Goal: Use online tool/utility: Utilize a website feature to perform a specific function

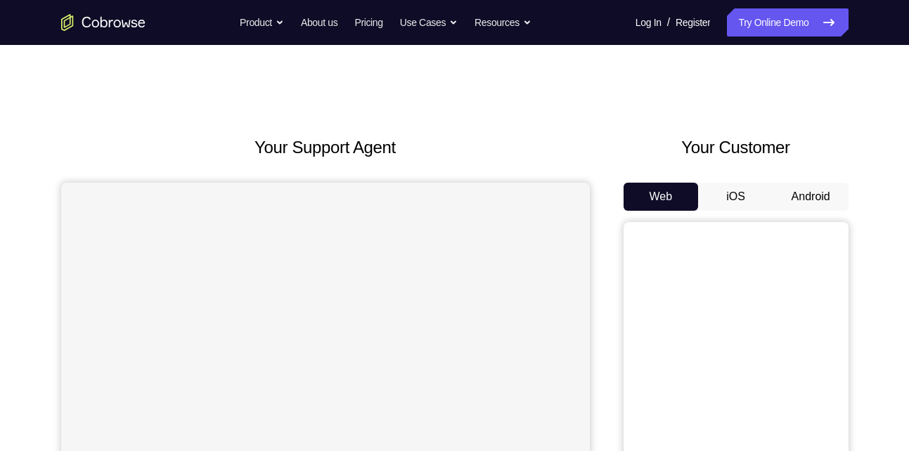
click at [807, 200] on button "Android" at bounding box center [810, 197] width 75 height 28
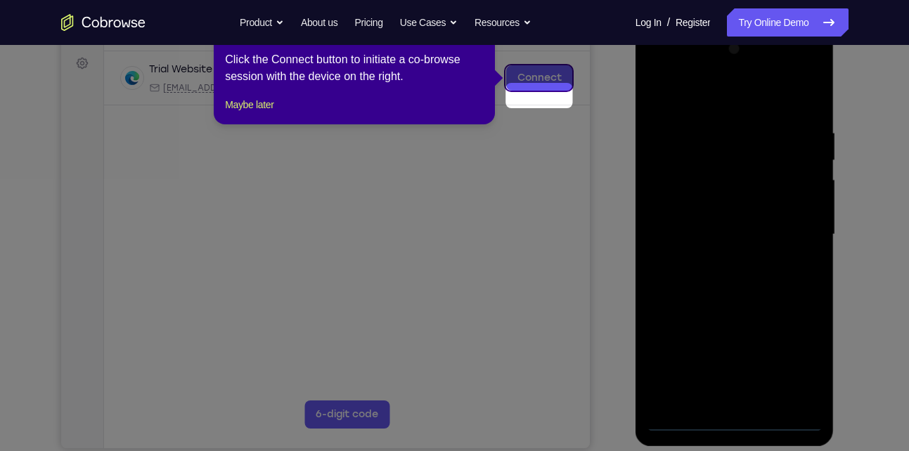
scroll to position [188, 0]
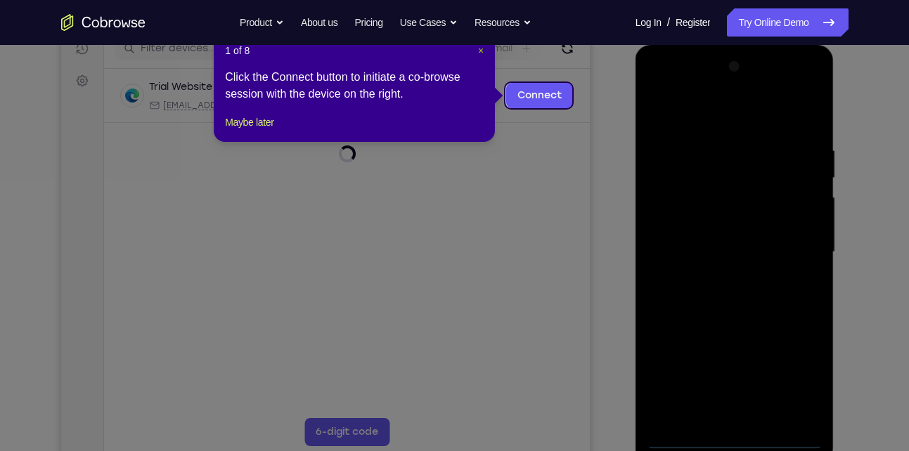
click at [478, 52] on span "×" at bounding box center [481, 50] width 6 height 11
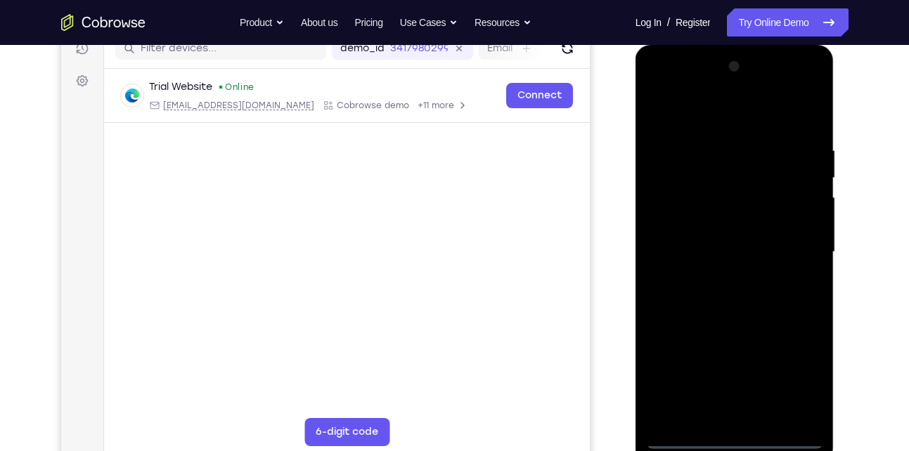
click at [733, 437] on div at bounding box center [734, 253] width 177 height 394
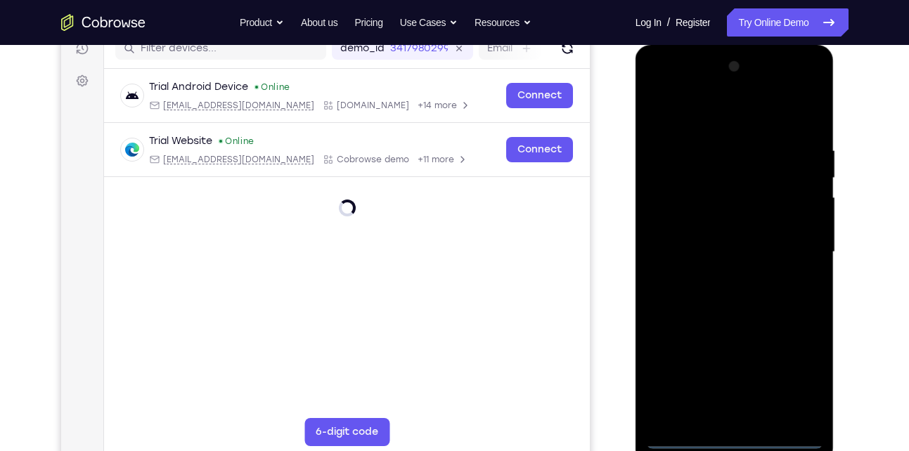
click at [794, 376] on div at bounding box center [734, 253] width 177 height 394
click at [671, 89] on div at bounding box center [734, 253] width 177 height 394
click at [797, 252] on div at bounding box center [734, 253] width 177 height 394
click at [721, 277] on div at bounding box center [734, 253] width 177 height 394
click at [723, 233] on div at bounding box center [734, 253] width 177 height 394
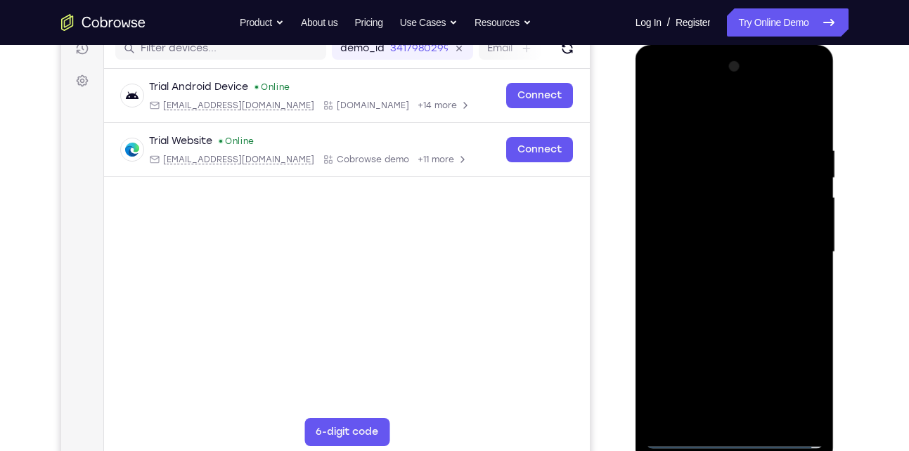
click at [700, 226] on div at bounding box center [734, 253] width 177 height 394
click at [694, 245] on div at bounding box center [734, 253] width 177 height 394
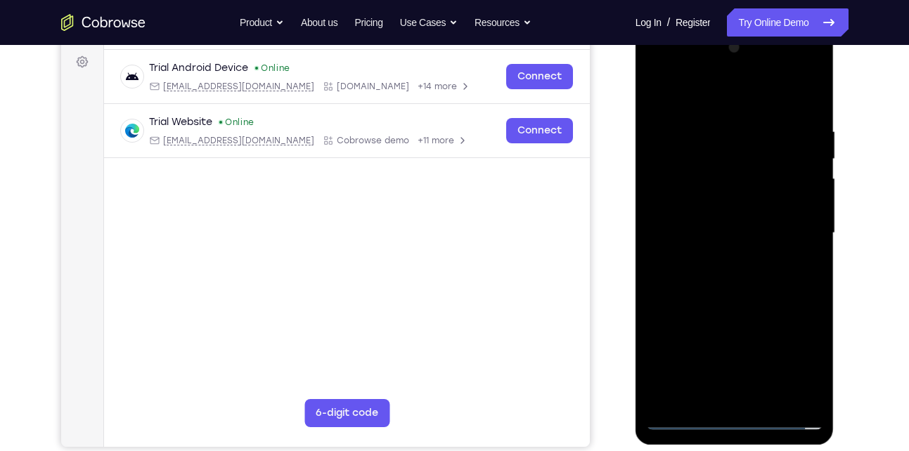
scroll to position [192, 0]
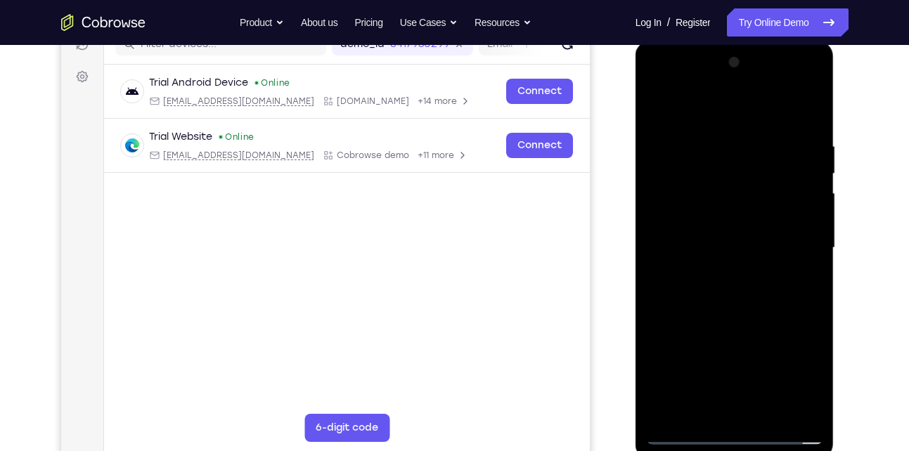
click at [682, 295] on div at bounding box center [734, 248] width 177 height 394
click at [742, 171] on div at bounding box center [734, 248] width 177 height 394
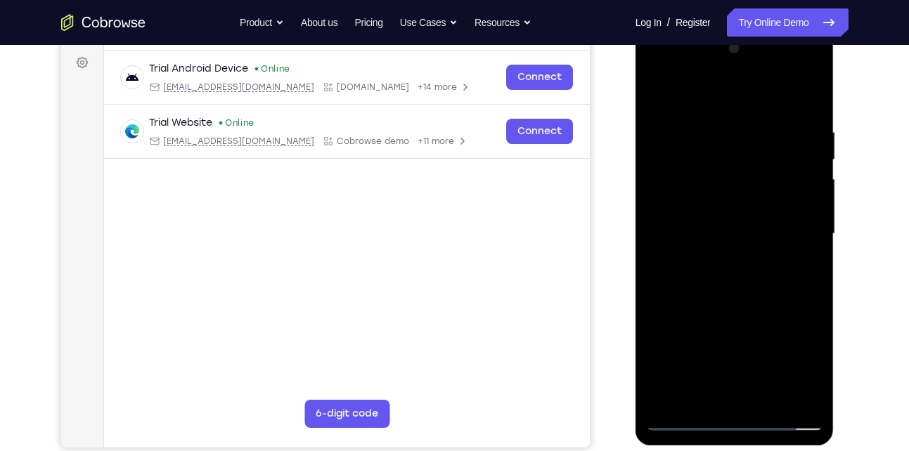
click at [762, 308] on div at bounding box center [734, 234] width 177 height 394
click at [813, 94] on div at bounding box center [734, 234] width 177 height 394
click at [766, 399] on div at bounding box center [734, 234] width 177 height 394
click at [750, 311] on div at bounding box center [734, 234] width 177 height 394
click at [662, 91] on div at bounding box center [734, 234] width 177 height 394
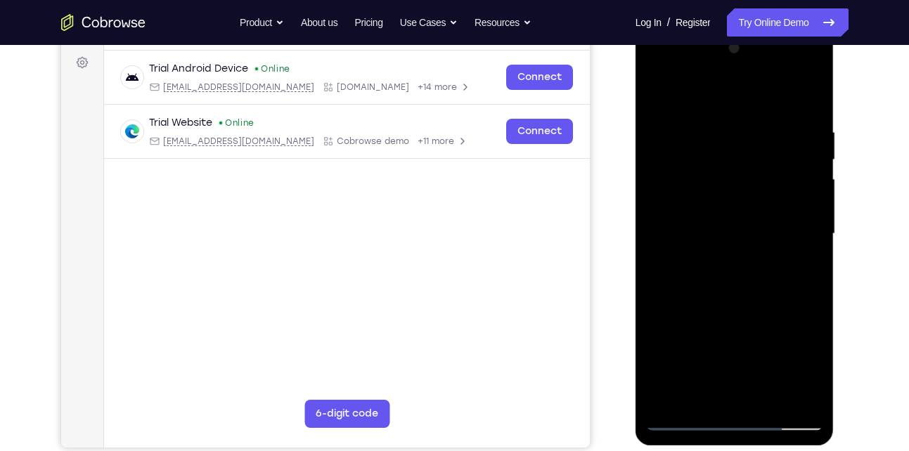
click at [718, 123] on div at bounding box center [734, 234] width 177 height 394
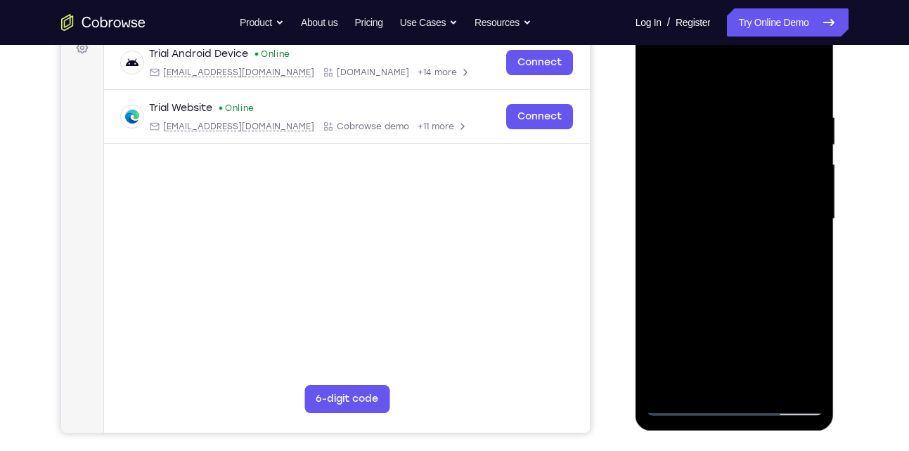
scroll to position [221, 0]
click at [806, 175] on div at bounding box center [734, 219] width 177 height 394
click at [806, 168] on div at bounding box center [734, 219] width 177 height 394
drag, startPoint x: 794, startPoint y: 224, endPoint x: 722, endPoint y: 228, distance: 71.9
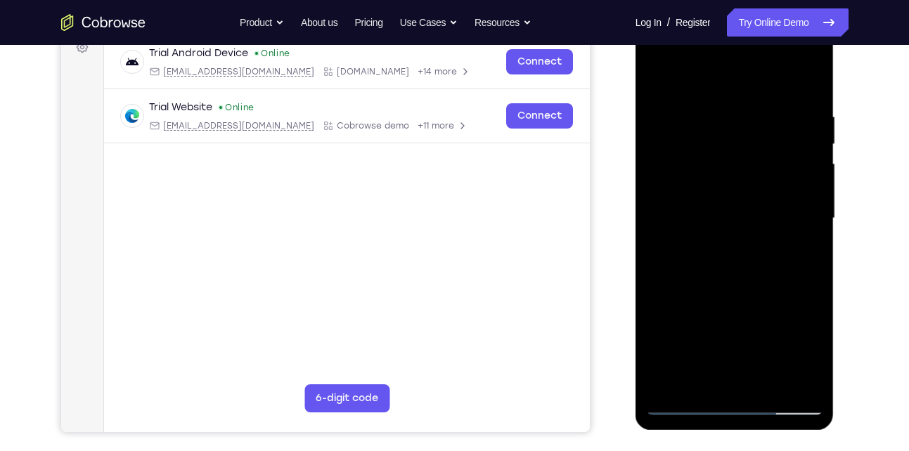
click at [722, 228] on div at bounding box center [734, 219] width 177 height 394
drag, startPoint x: 680, startPoint y: 337, endPoint x: 773, endPoint y: 330, distance: 93.8
click at [773, 330] on div at bounding box center [734, 219] width 177 height 394
click at [772, 199] on div at bounding box center [734, 219] width 177 height 394
click at [794, 197] on div at bounding box center [734, 219] width 177 height 394
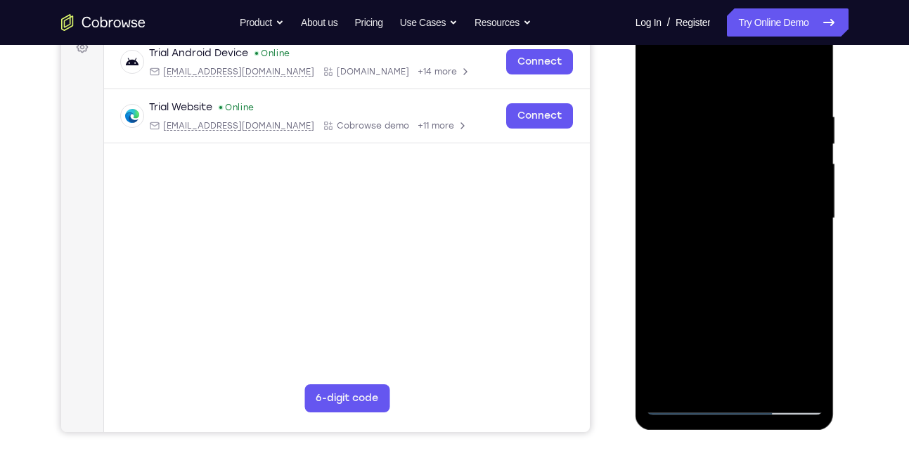
click at [801, 161] on div at bounding box center [734, 219] width 177 height 394
click at [801, 188] on div at bounding box center [734, 219] width 177 height 394
click at [664, 240] on div at bounding box center [734, 219] width 177 height 394
click at [808, 165] on div at bounding box center [734, 219] width 177 height 394
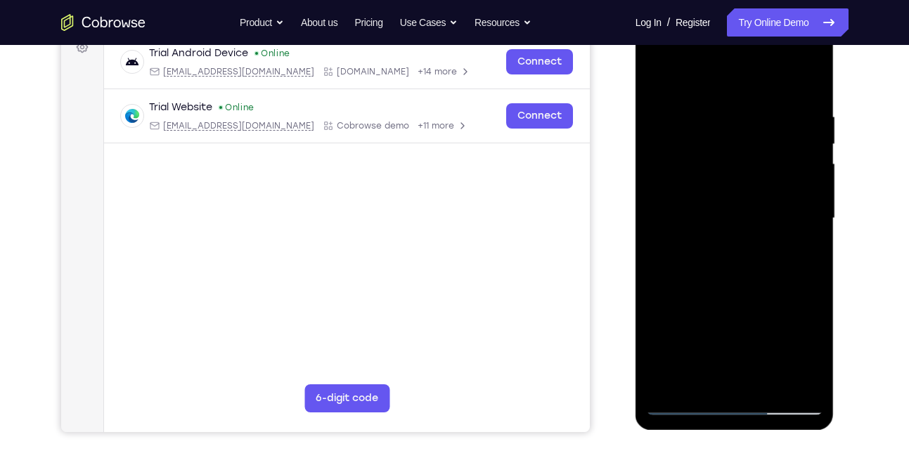
click at [799, 155] on div at bounding box center [734, 219] width 177 height 394
click at [799, 203] on div at bounding box center [734, 219] width 177 height 394
click at [801, 193] on div at bounding box center [734, 219] width 177 height 394
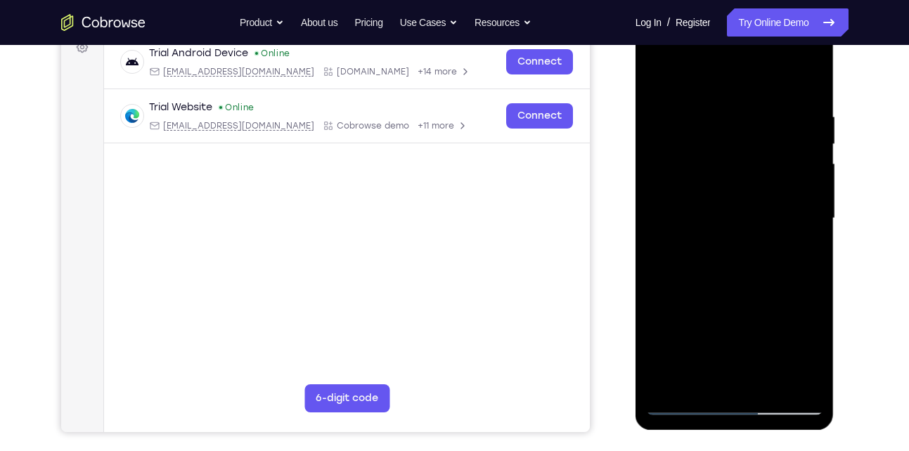
click at [801, 193] on div at bounding box center [734, 219] width 177 height 394
click at [801, 165] on div at bounding box center [734, 219] width 177 height 394
click at [807, 84] on div at bounding box center [734, 219] width 177 height 394
click at [799, 111] on div at bounding box center [734, 219] width 177 height 394
click at [801, 224] on div at bounding box center [734, 219] width 177 height 394
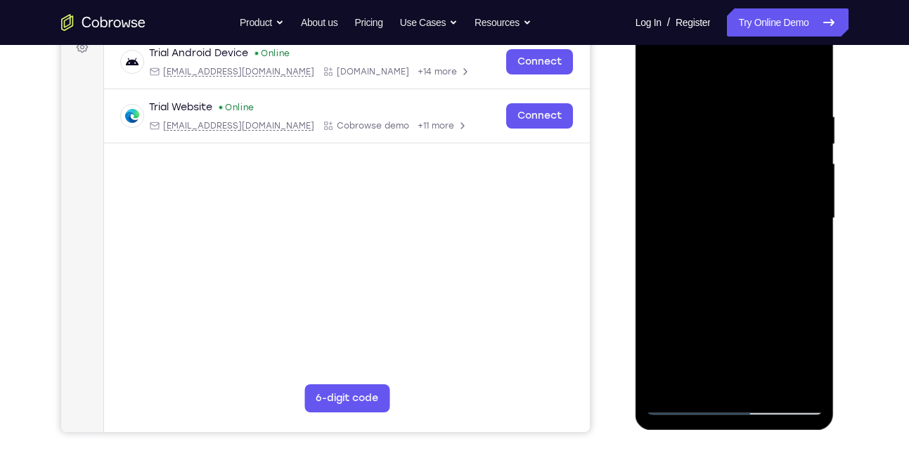
click at [801, 217] on div at bounding box center [734, 219] width 177 height 394
click at [669, 262] on div at bounding box center [734, 219] width 177 height 394
click at [683, 382] on div at bounding box center [734, 219] width 177 height 394
click at [745, 175] on div at bounding box center [734, 219] width 177 height 394
click at [669, 232] on div at bounding box center [734, 219] width 177 height 394
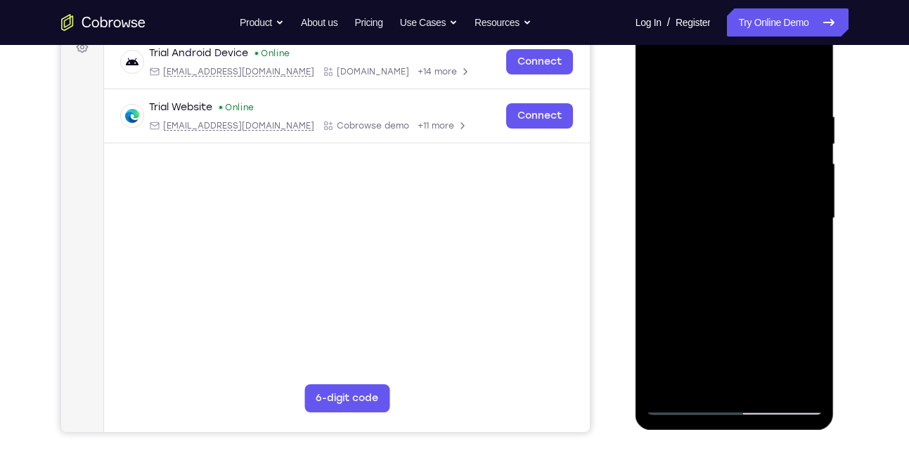
click at [716, 382] on div at bounding box center [734, 219] width 177 height 394
click at [801, 212] on div at bounding box center [734, 219] width 177 height 394
click at [755, 380] on div at bounding box center [734, 219] width 177 height 394
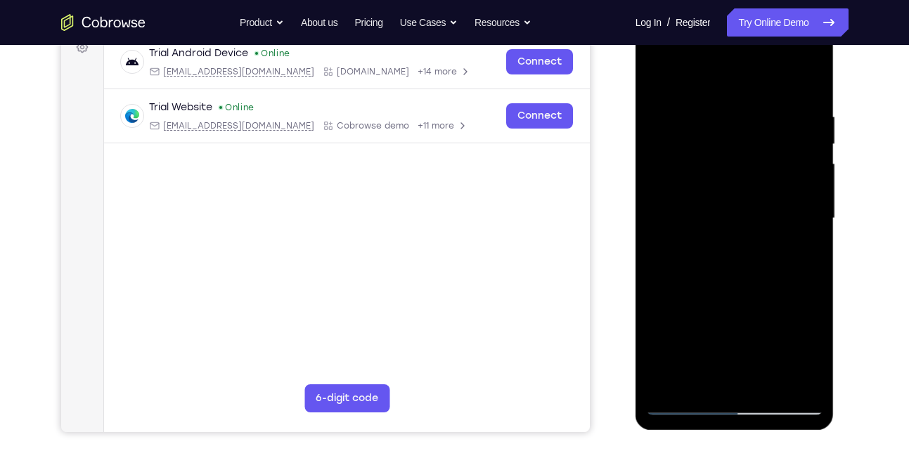
click at [816, 356] on div at bounding box center [734, 219] width 177 height 394
click at [699, 377] on div at bounding box center [734, 219] width 177 height 394
click at [773, 318] on div at bounding box center [734, 219] width 177 height 394
click at [767, 213] on div at bounding box center [734, 219] width 177 height 394
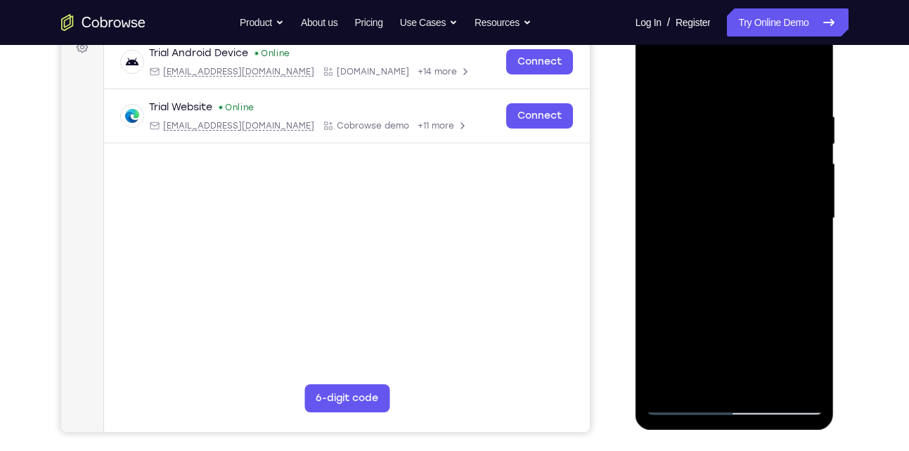
click at [776, 383] on div at bounding box center [734, 219] width 177 height 394
click at [801, 378] on div at bounding box center [734, 219] width 177 height 394
click at [809, 86] on div at bounding box center [734, 219] width 177 height 394
drag, startPoint x: 767, startPoint y: 129, endPoint x: 742, endPoint y: 260, distance: 133.1
click at [742, 260] on div at bounding box center [734, 219] width 177 height 394
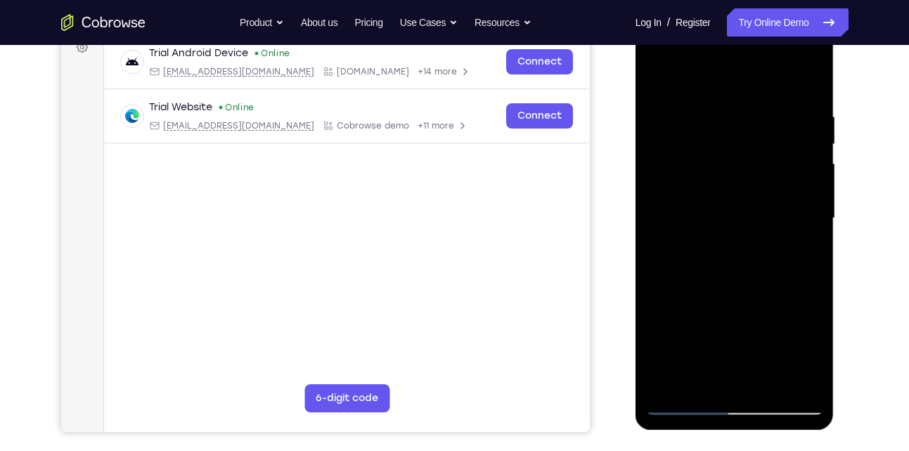
click at [810, 75] on div at bounding box center [734, 219] width 177 height 394
click at [708, 156] on div at bounding box center [734, 219] width 177 height 394
click at [659, 79] on div at bounding box center [734, 219] width 177 height 394
click at [690, 181] on div at bounding box center [734, 219] width 177 height 394
click at [669, 383] on div at bounding box center [734, 219] width 177 height 394
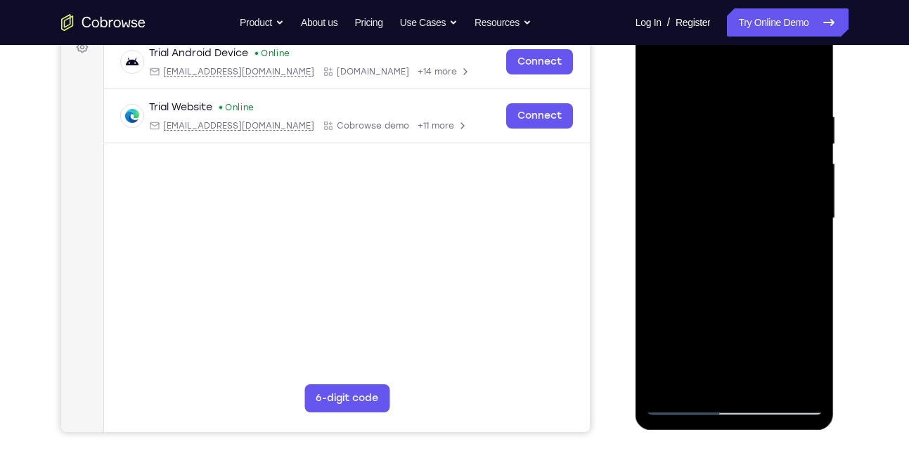
click at [669, 383] on div at bounding box center [734, 219] width 177 height 394
drag, startPoint x: 781, startPoint y: 123, endPoint x: 754, endPoint y: 302, distance: 181.4
click at [754, 302] on div at bounding box center [734, 219] width 177 height 394
click at [713, 113] on div at bounding box center [734, 219] width 177 height 394
drag, startPoint x: 804, startPoint y: 181, endPoint x: 670, endPoint y: 199, distance: 134.7
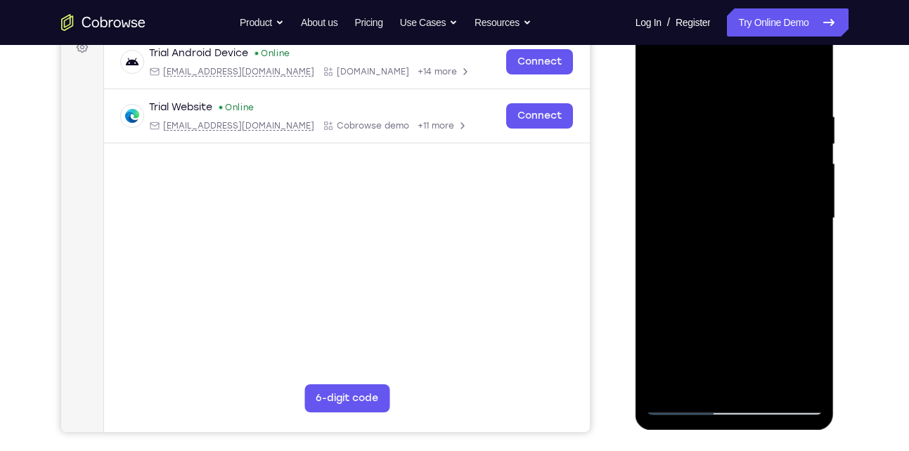
click at [670, 199] on div at bounding box center [734, 219] width 177 height 394
click at [785, 238] on div at bounding box center [734, 219] width 177 height 394
click at [811, 83] on div at bounding box center [734, 219] width 177 height 394
click at [813, 380] on div at bounding box center [734, 219] width 177 height 394
drag, startPoint x: 785, startPoint y: 273, endPoint x: 785, endPoint y: 180, distance: 93.5
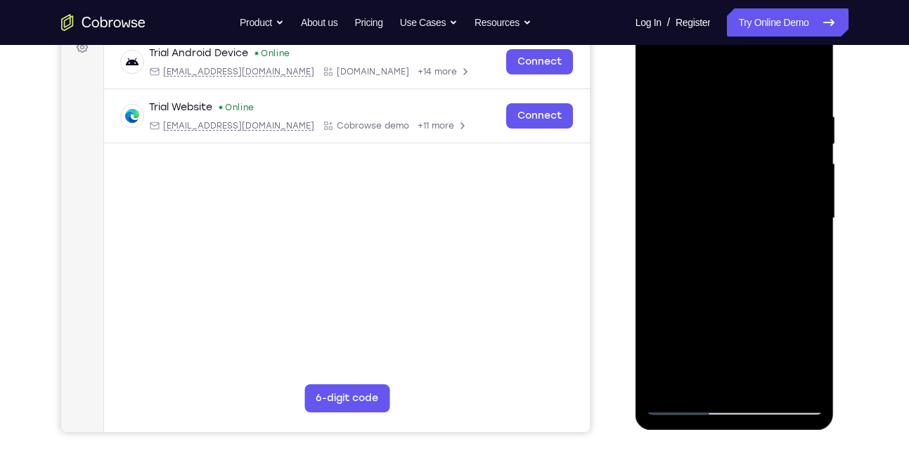
click at [785, 180] on div at bounding box center [734, 219] width 177 height 394
click at [806, 195] on div at bounding box center [734, 219] width 177 height 394
click at [818, 189] on div at bounding box center [734, 219] width 177 height 394
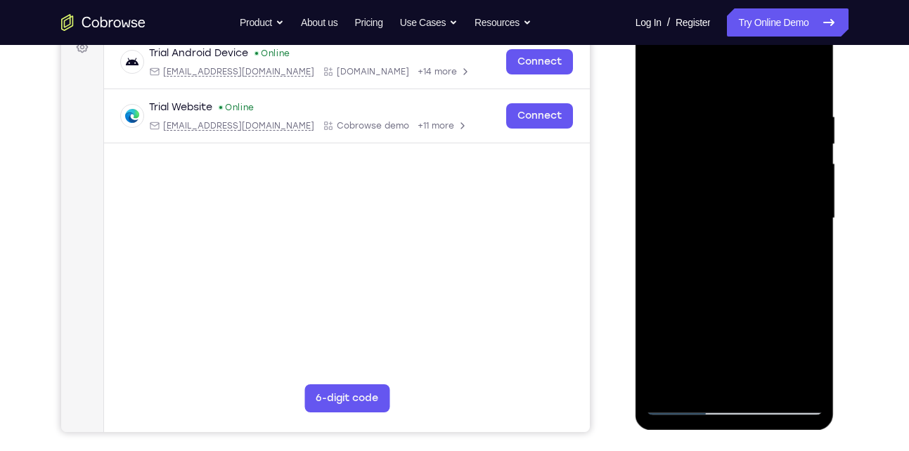
click at [818, 189] on div at bounding box center [734, 219] width 177 height 394
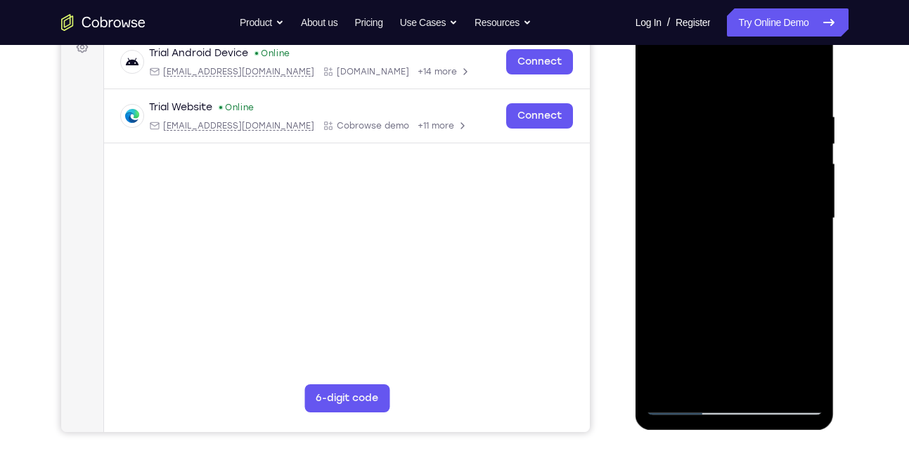
click at [818, 189] on div at bounding box center [734, 219] width 177 height 394
drag, startPoint x: 736, startPoint y: 297, endPoint x: 758, endPoint y: 156, distance: 143.0
click at [758, 156] on div at bounding box center [734, 219] width 177 height 394
drag, startPoint x: 730, startPoint y: 323, endPoint x: 730, endPoint y: 160, distance: 163.8
click at [730, 160] on div at bounding box center [734, 219] width 177 height 394
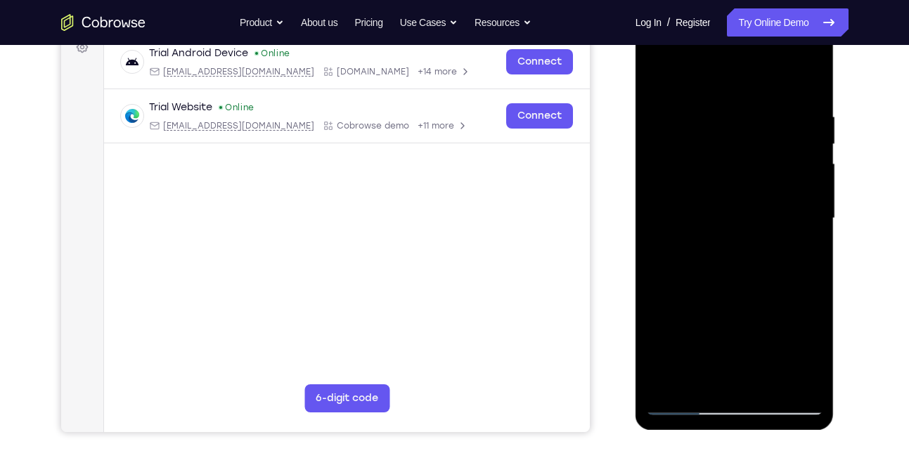
drag, startPoint x: 690, startPoint y: 309, endPoint x: 712, endPoint y: 129, distance: 181.3
click at [712, 129] on div at bounding box center [734, 219] width 177 height 394
drag, startPoint x: 704, startPoint y: 305, endPoint x: 722, endPoint y: 40, distance: 265.7
click at [722, 40] on div at bounding box center [734, 219] width 177 height 394
drag, startPoint x: 726, startPoint y: 314, endPoint x: 737, endPoint y: 179, distance: 134.8
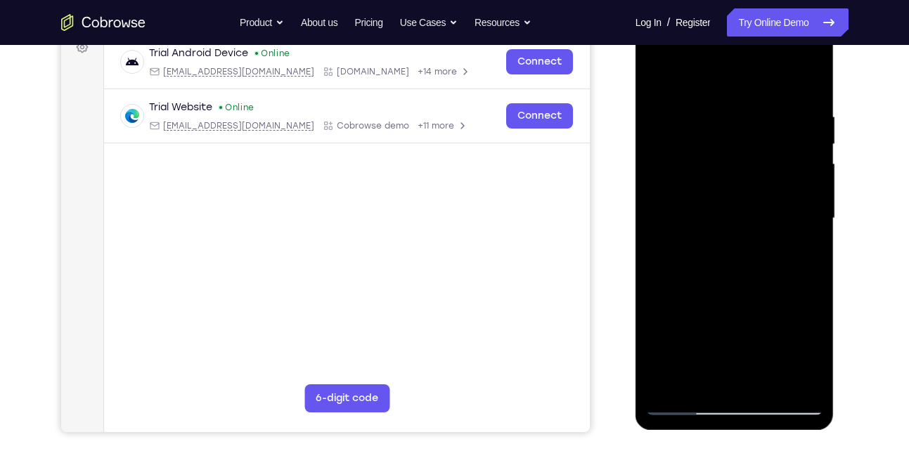
click at [737, 179] on div at bounding box center [734, 219] width 177 height 394
drag, startPoint x: 714, startPoint y: 324, endPoint x: 735, endPoint y: 161, distance: 164.6
click at [735, 161] on div at bounding box center [734, 219] width 177 height 394
drag, startPoint x: 719, startPoint y: 330, endPoint x: 740, endPoint y: 120, distance: 210.6
click at [740, 120] on div at bounding box center [734, 219] width 177 height 394
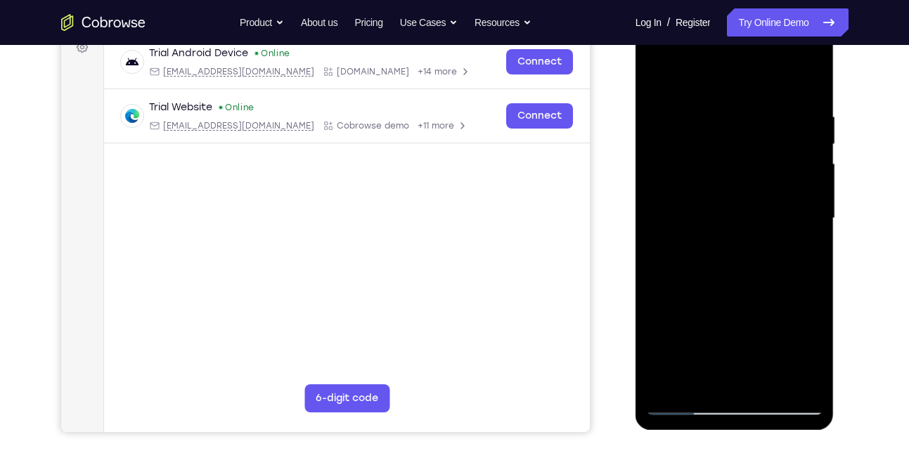
drag, startPoint x: 708, startPoint y: 307, endPoint x: 717, endPoint y: 157, distance: 150.7
click at [717, 157] on div at bounding box center [734, 219] width 177 height 394
drag, startPoint x: 712, startPoint y: 344, endPoint x: 722, endPoint y: 139, distance: 205.5
click at [722, 139] on div at bounding box center [734, 219] width 177 height 394
click at [728, 270] on div at bounding box center [734, 219] width 177 height 394
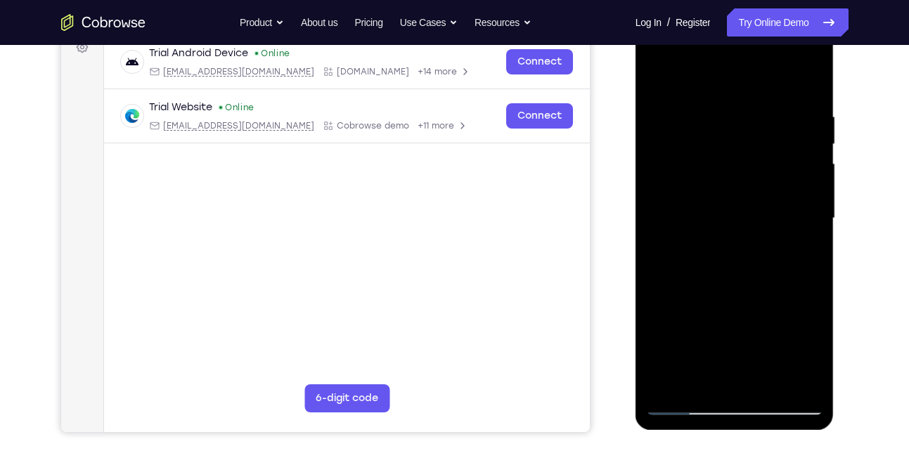
drag, startPoint x: 715, startPoint y: 312, endPoint x: 720, endPoint y: 129, distance: 182.9
click at [720, 129] on div at bounding box center [734, 219] width 177 height 394
click at [667, 385] on div at bounding box center [734, 219] width 177 height 394
click at [766, 384] on div at bounding box center [734, 219] width 177 height 394
click at [655, 75] on div at bounding box center [734, 219] width 177 height 394
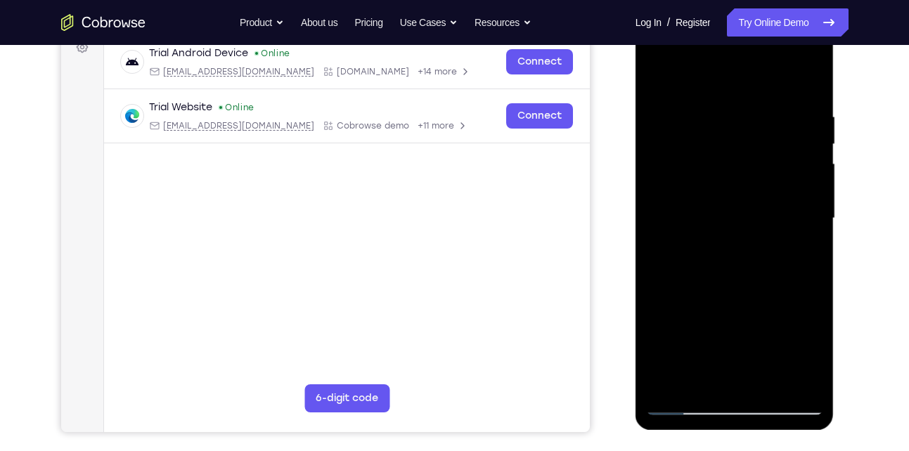
drag, startPoint x: 742, startPoint y: 105, endPoint x: 714, endPoint y: 256, distance: 153.8
click at [714, 256] on div at bounding box center [734, 219] width 177 height 394
click at [813, 77] on div at bounding box center [734, 219] width 177 height 394
click at [806, 264] on div at bounding box center [734, 219] width 177 height 394
click at [798, 259] on div at bounding box center [734, 219] width 177 height 394
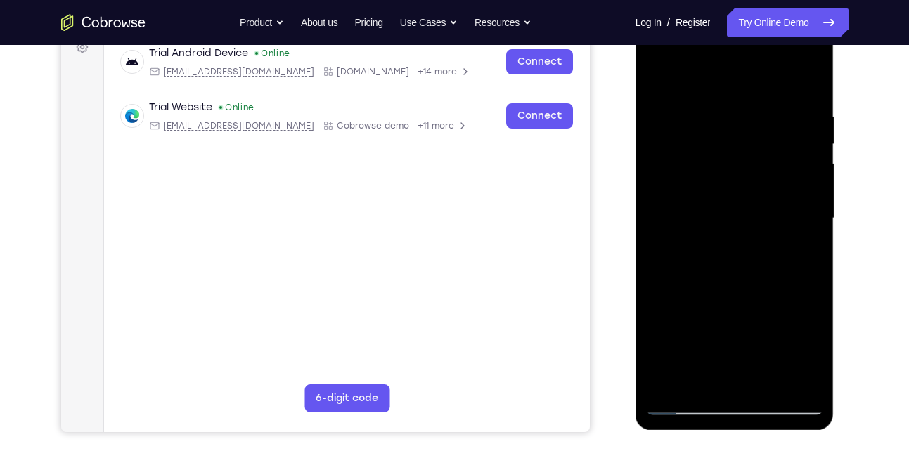
click at [671, 385] on div at bounding box center [734, 219] width 177 height 394
click at [802, 103] on div at bounding box center [734, 219] width 177 height 394
click at [796, 152] on div at bounding box center [734, 219] width 177 height 394
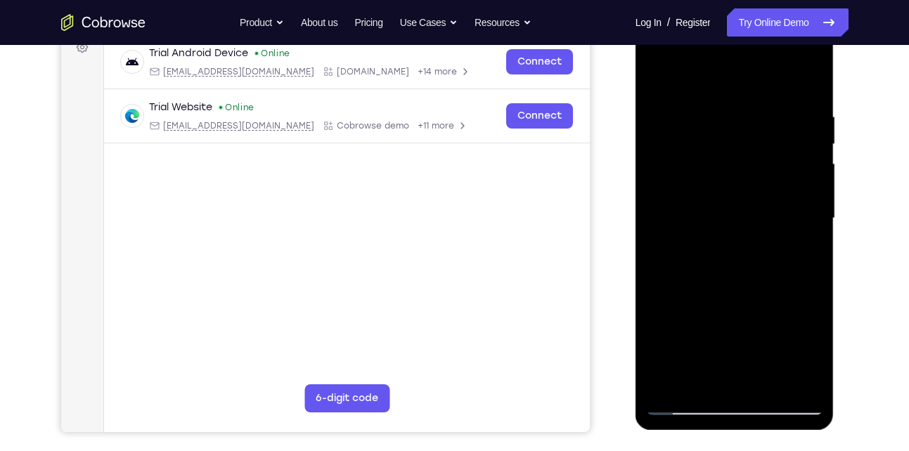
click at [801, 203] on div at bounding box center [734, 219] width 177 height 394
click at [804, 148] on div at bounding box center [734, 219] width 177 height 394
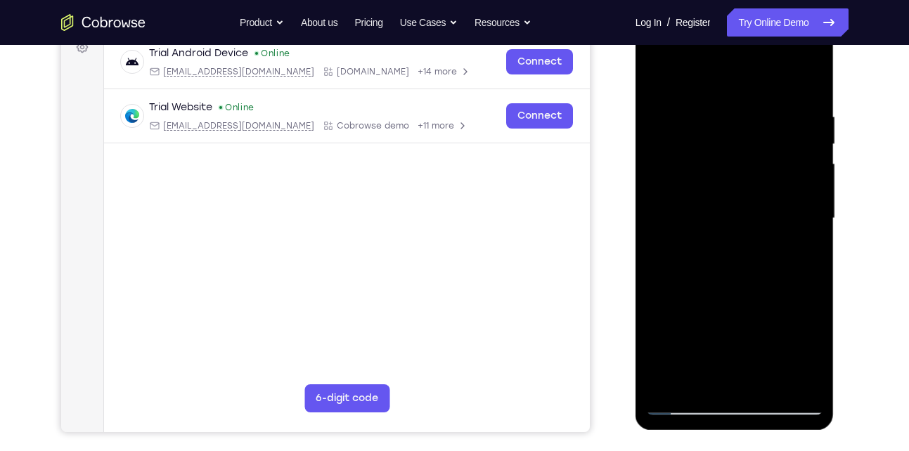
click at [804, 152] on div at bounding box center [734, 219] width 177 height 394
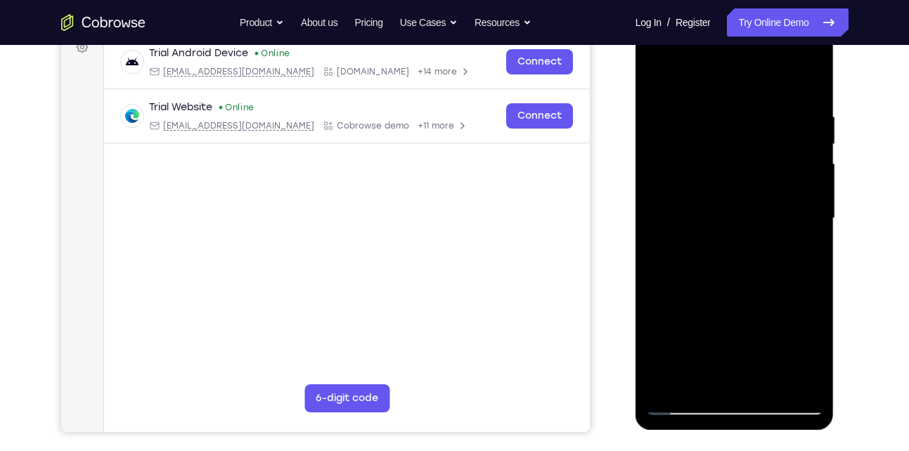
click at [807, 202] on div at bounding box center [734, 219] width 177 height 394
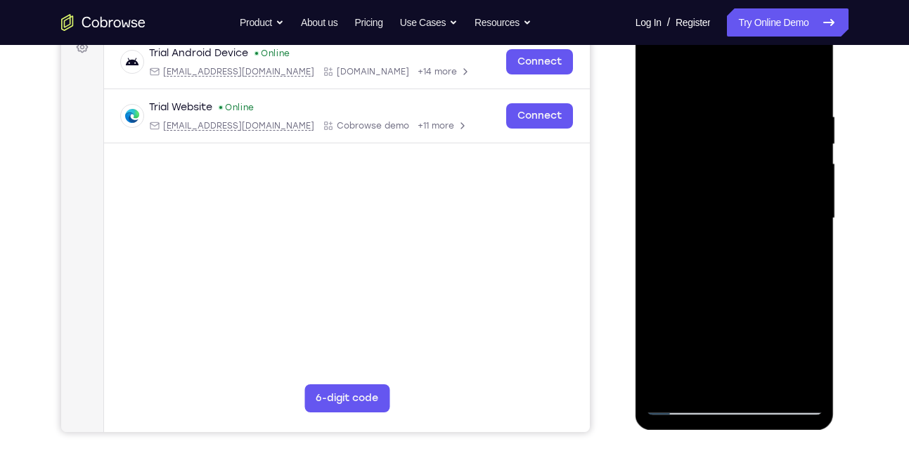
click at [807, 202] on div at bounding box center [734, 219] width 177 height 394
drag, startPoint x: 709, startPoint y: 240, endPoint x: 799, endPoint y: 221, distance: 91.3
click at [799, 221] on div at bounding box center [734, 219] width 177 height 394
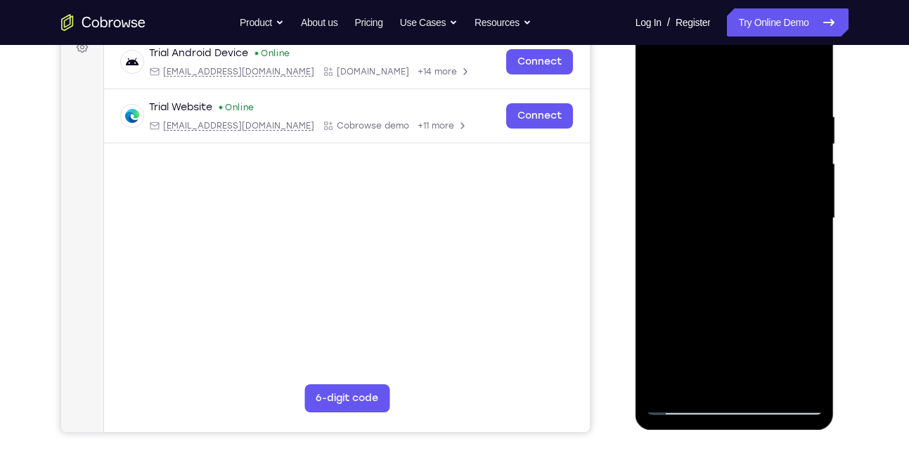
drag, startPoint x: 803, startPoint y: 192, endPoint x: 663, endPoint y: 203, distance: 140.4
click at [663, 203] on div at bounding box center [734, 219] width 177 height 394
drag, startPoint x: 791, startPoint y: 183, endPoint x: 683, endPoint y: 184, distance: 107.6
click at [683, 184] on div at bounding box center [734, 219] width 177 height 394
drag, startPoint x: 785, startPoint y: 162, endPoint x: 667, endPoint y: 206, distance: 126.1
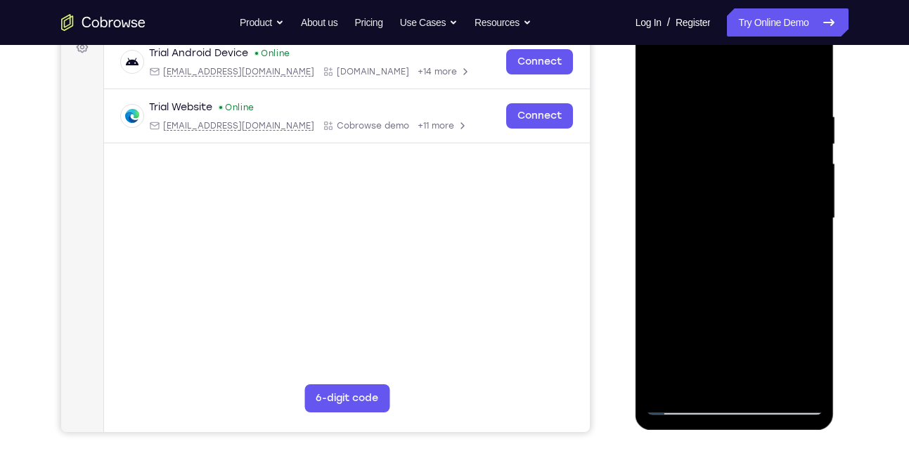
click at [667, 206] on div at bounding box center [734, 219] width 177 height 394
drag, startPoint x: 772, startPoint y: 179, endPoint x: 641, endPoint y: 215, distance: 135.6
click at [641, 215] on div at bounding box center [735, 220] width 199 height 419
click at [811, 171] on div at bounding box center [734, 219] width 177 height 394
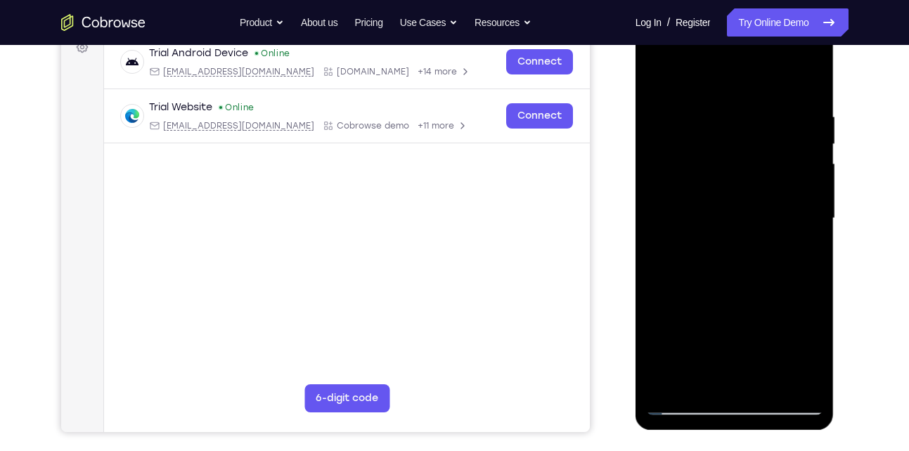
click at [811, 171] on div at bounding box center [734, 219] width 177 height 394
click at [808, 192] on div at bounding box center [734, 219] width 177 height 394
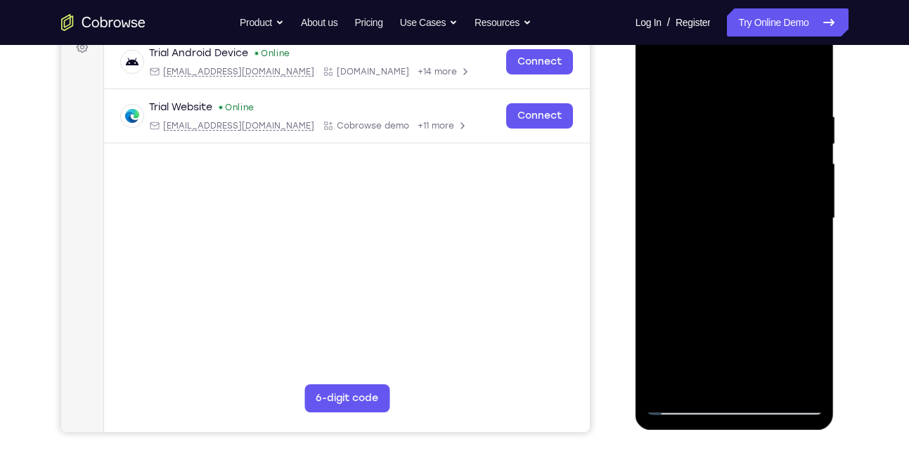
click at [808, 192] on div at bounding box center [734, 219] width 177 height 394
click at [805, 165] on div at bounding box center [734, 219] width 177 height 394
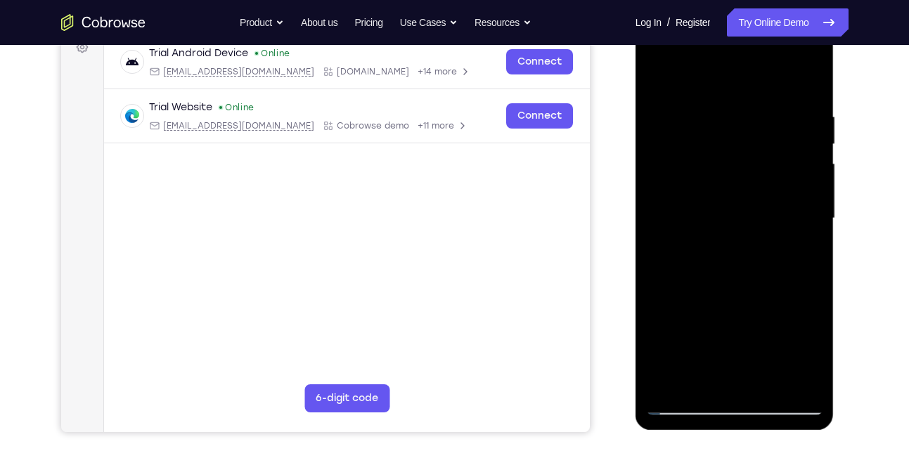
click at [802, 195] on div at bounding box center [734, 219] width 177 height 394
click at [807, 165] on div at bounding box center [734, 219] width 177 height 394
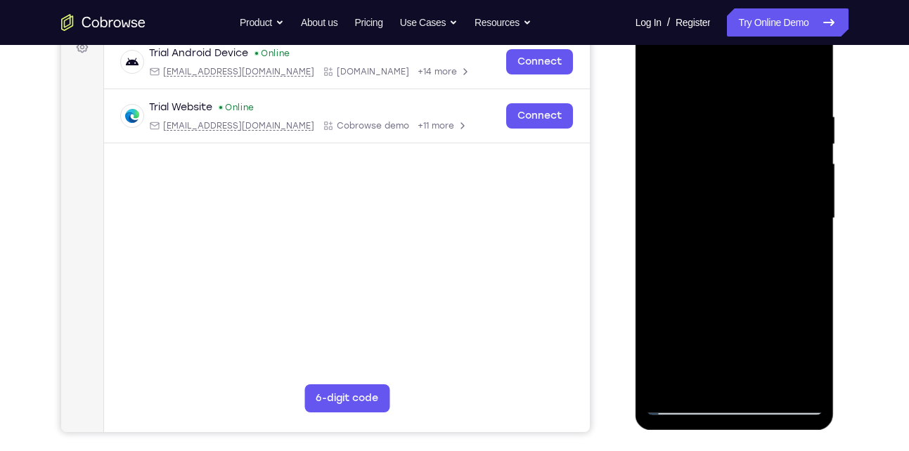
click at [807, 165] on div at bounding box center [734, 219] width 177 height 394
click at [807, 187] on div at bounding box center [734, 219] width 177 height 394
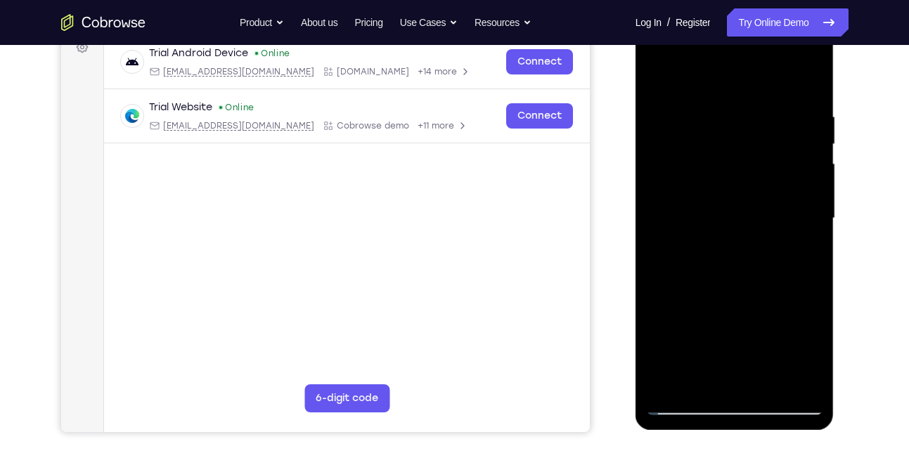
click at [807, 187] on div at bounding box center [734, 219] width 177 height 394
click at [807, 194] on div at bounding box center [734, 219] width 177 height 394
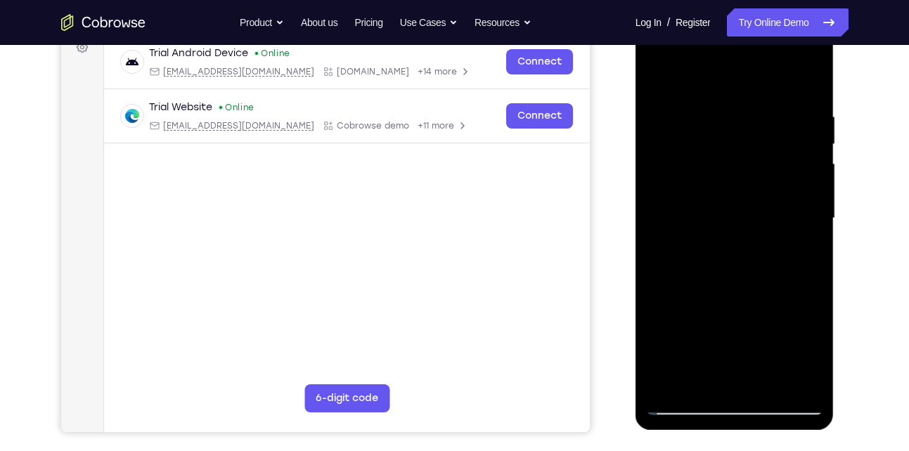
click at [807, 194] on div at bounding box center [734, 219] width 177 height 394
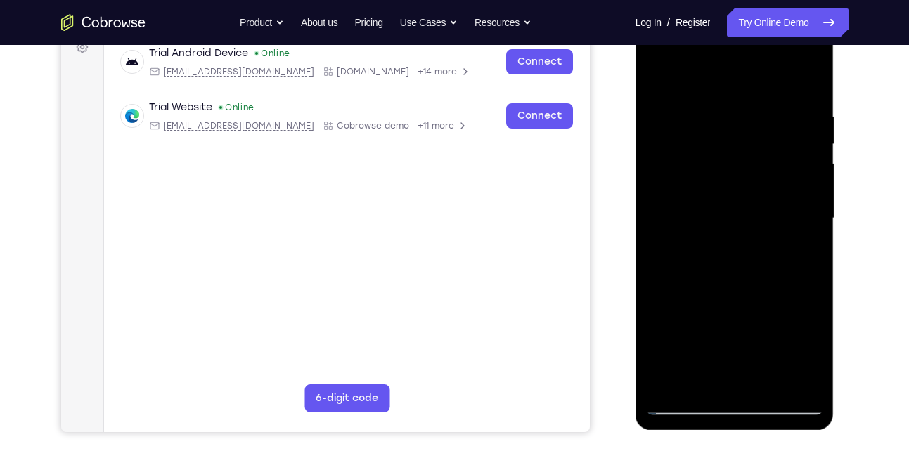
drag, startPoint x: 807, startPoint y: 194, endPoint x: 745, endPoint y: 211, distance: 64.8
click at [745, 211] on div at bounding box center [734, 219] width 177 height 394
drag, startPoint x: 790, startPoint y: 199, endPoint x: 712, endPoint y: 210, distance: 78.8
click at [712, 210] on div at bounding box center [734, 219] width 177 height 394
drag, startPoint x: 772, startPoint y: 193, endPoint x: 684, endPoint y: 212, distance: 89.9
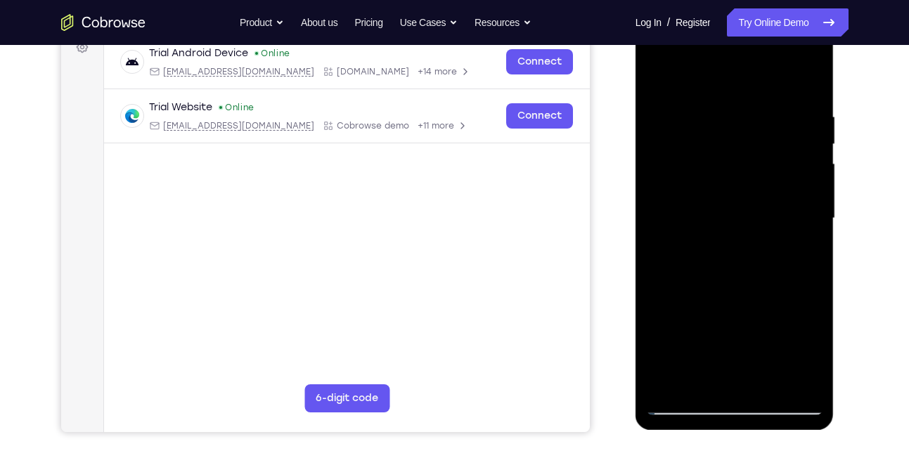
click at [684, 212] on div at bounding box center [734, 219] width 177 height 394
drag, startPoint x: 780, startPoint y: 175, endPoint x: 709, endPoint y: 195, distance: 74.6
click at [709, 195] on div at bounding box center [734, 219] width 177 height 394
drag, startPoint x: 775, startPoint y: 167, endPoint x: 733, endPoint y: 176, distance: 43.0
click at [733, 176] on div at bounding box center [734, 219] width 177 height 394
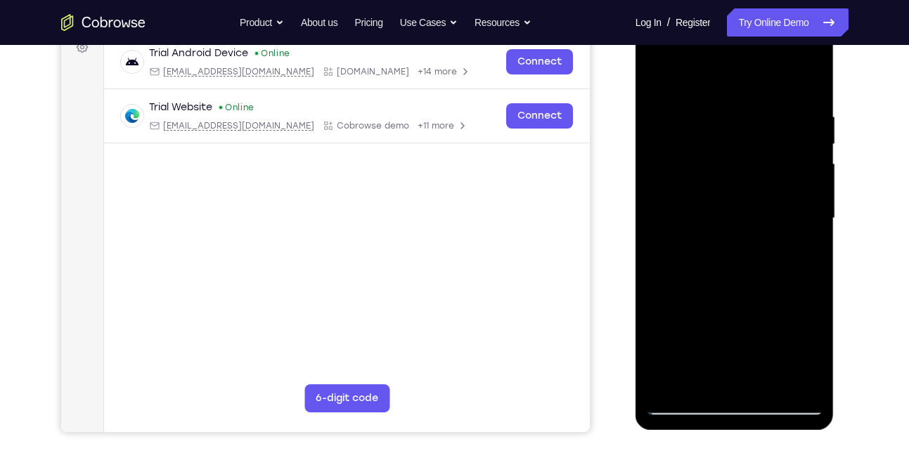
drag, startPoint x: 693, startPoint y: 234, endPoint x: 753, endPoint y: 240, distance: 60.1
click at [753, 240] on div at bounding box center [734, 219] width 177 height 394
click at [775, 208] on div at bounding box center [734, 219] width 177 height 394
click at [786, 178] on div at bounding box center [734, 219] width 177 height 394
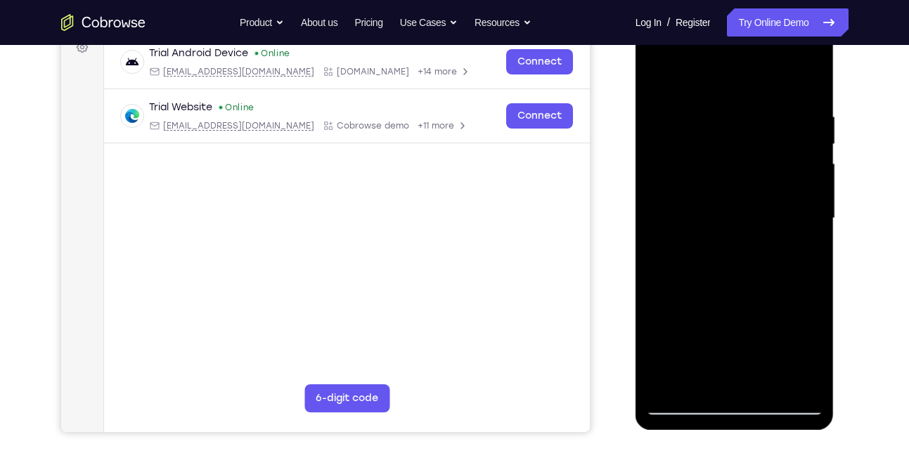
click at [786, 178] on div at bounding box center [734, 219] width 177 height 394
click at [792, 167] on div at bounding box center [734, 219] width 177 height 394
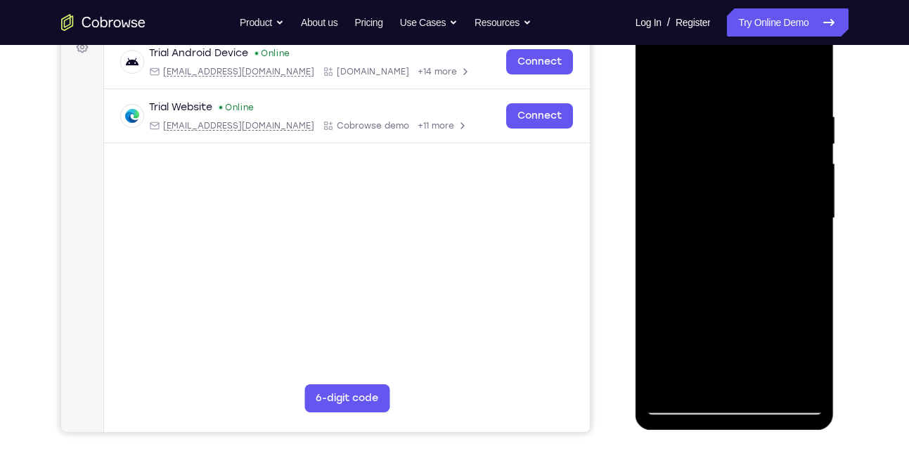
click at [792, 167] on div at bounding box center [734, 219] width 177 height 394
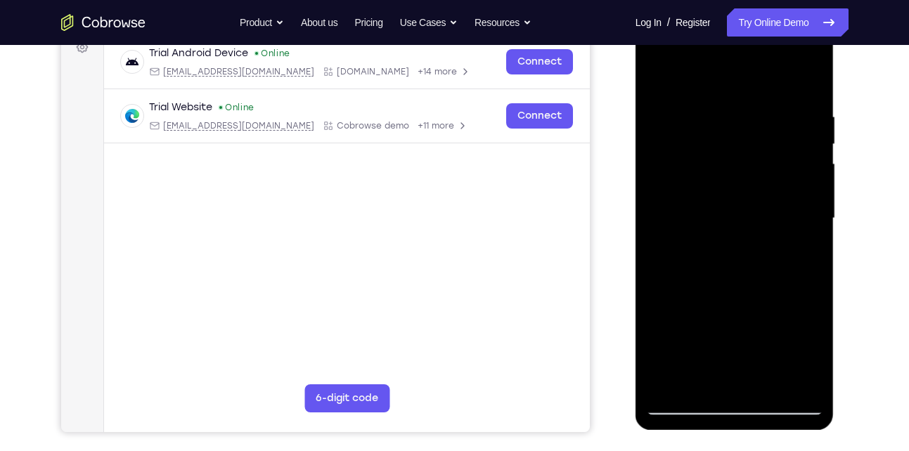
click at [792, 167] on div at bounding box center [734, 219] width 177 height 394
click at [792, 11] on div at bounding box center [735, 11] width 199 height 0
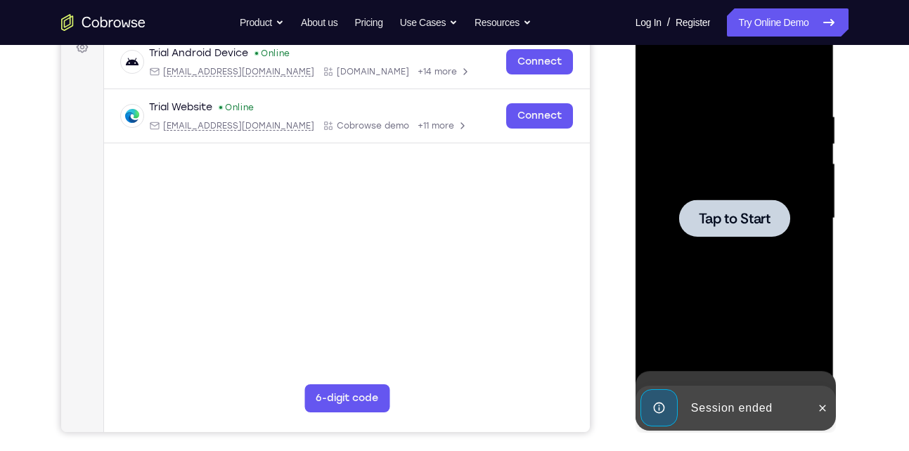
click at [792, 167] on div at bounding box center [734, 219] width 177 height 394
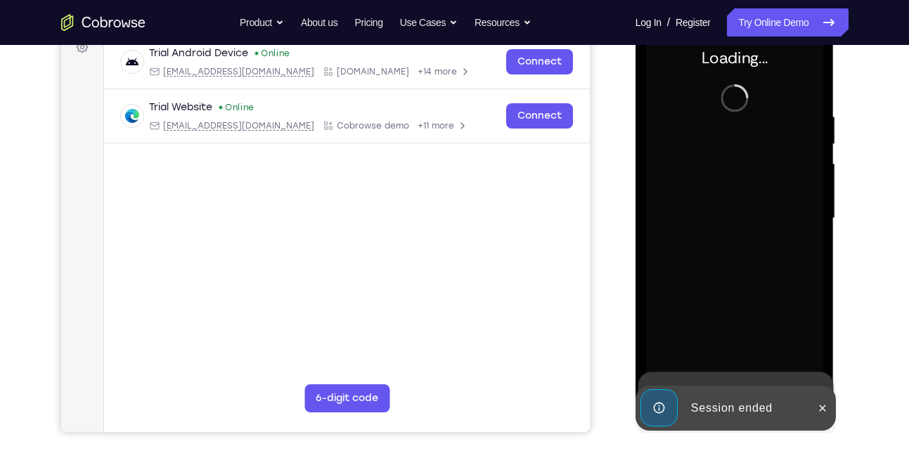
click at [792, 167] on div at bounding box center [734, 219] width 177 height 394
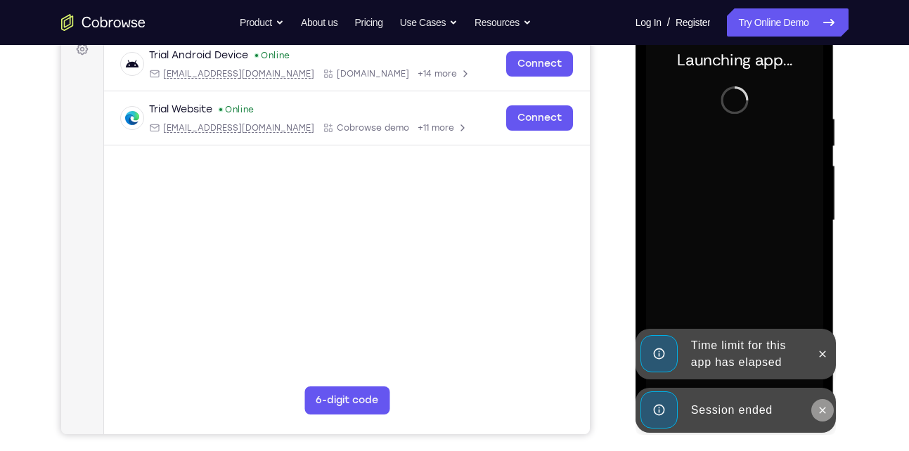
click at [818, 404] on button at bounding box center [822, 410] width 22 height 22
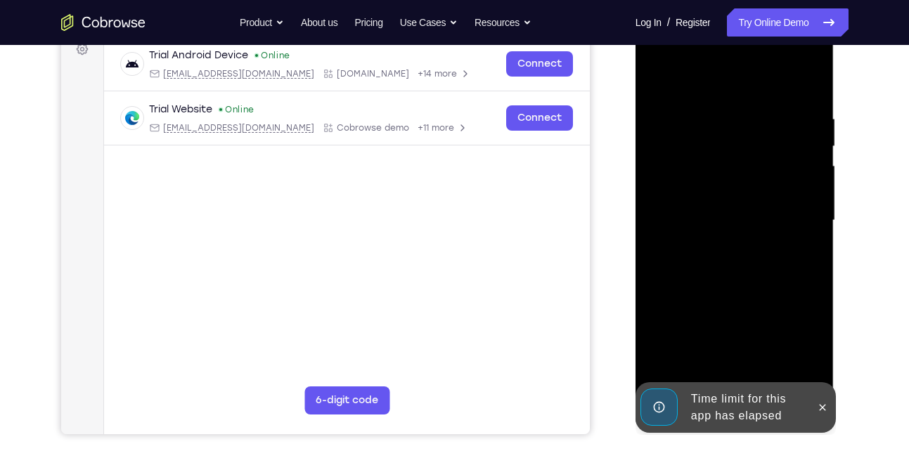
click at [820, 364] on div at bounding box center [734, 221] width 177 height 394
click at [820, 415] on button at bounding box center [822, 408] width 22 height 22
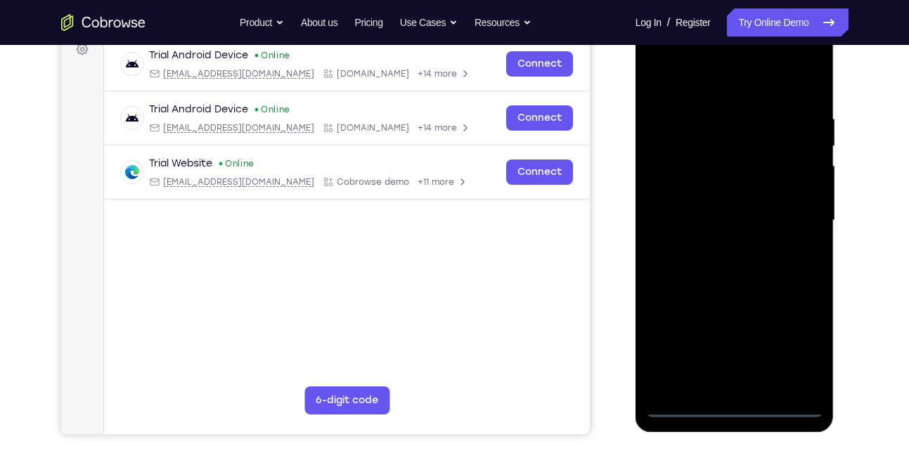
click at [742, 414] on div at bounding box center [734, 221] width 177 height 394
click at [794, 345] on div at bounding box center [734, 221] width 177 height 394
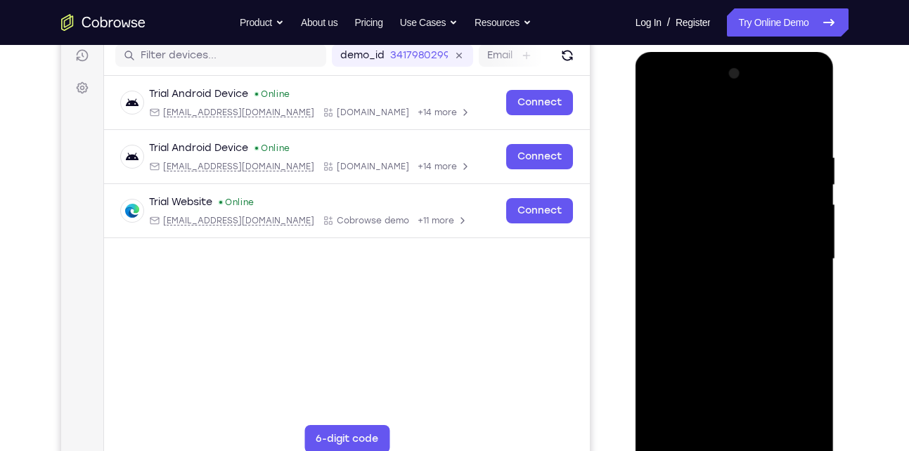
scroll to position [175, 0]
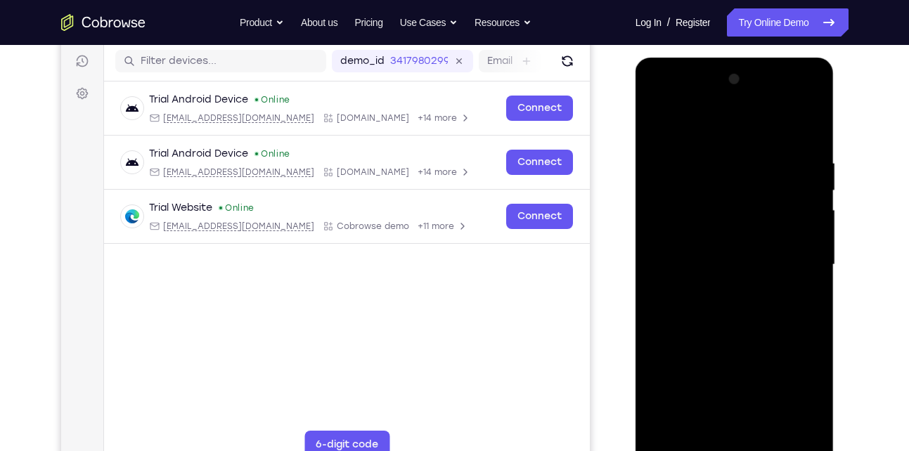
click at [676, 103] on div at bounding box center [734, 265] width 177 height 394
click at [796, 260] on div at bounding box center [734, 265] width 177 height 394
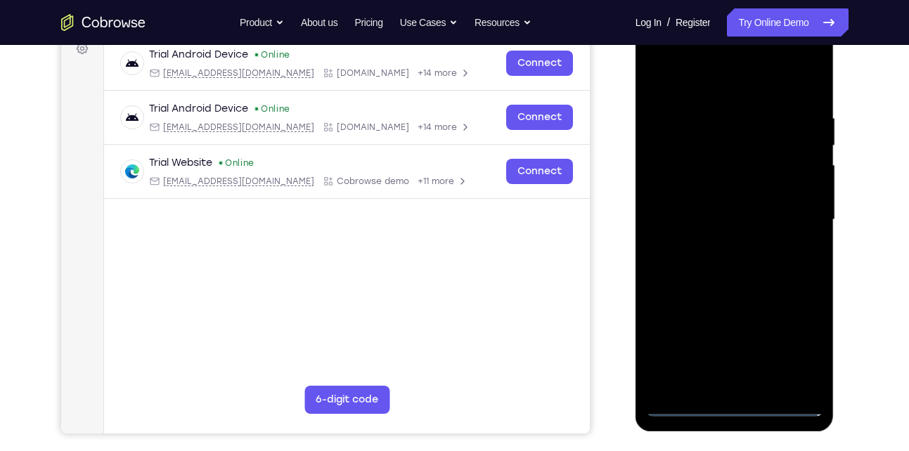
scroll to position [221, 0]
click at [724, 243] on div at bounding box center [734, 219] width 177 height 394
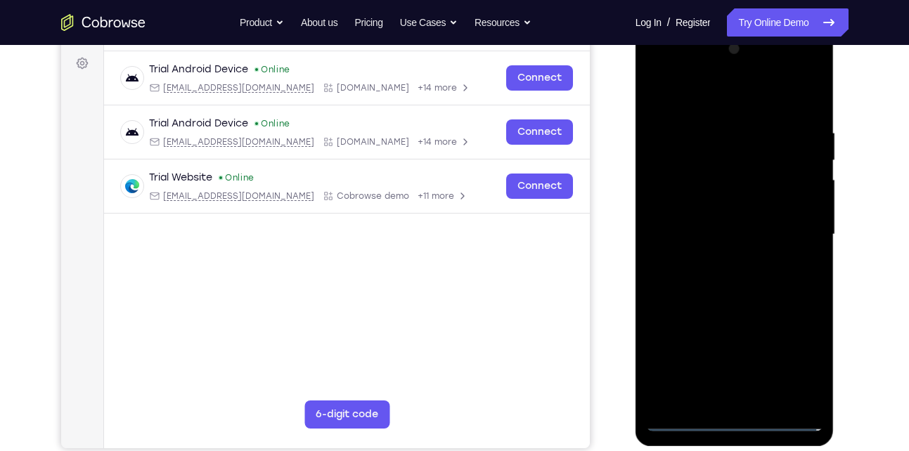
scroll to position [203, 0]
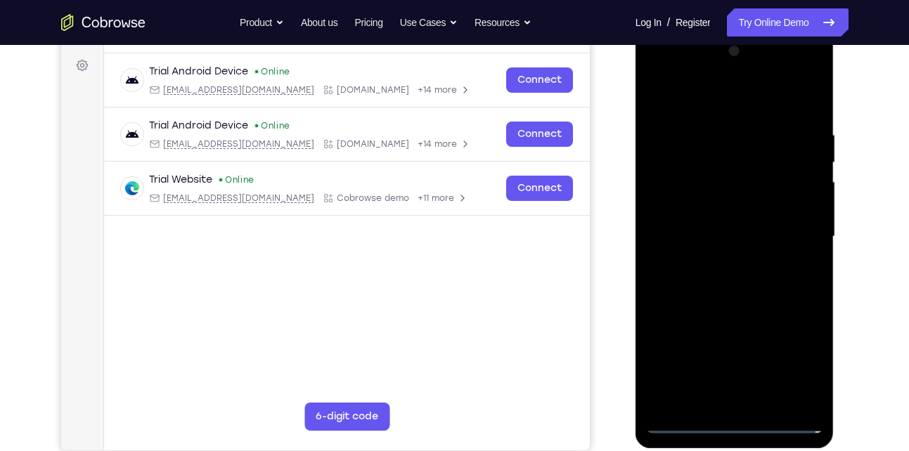
click at [735, 211] on div at bounding box center [734, 237] width 177 height 394
click at [712, 230] on div at bounding box center [734, 237] width 177 height 394
click at [809, 373] on div at bounding box center [734, 237] width 177 height 394
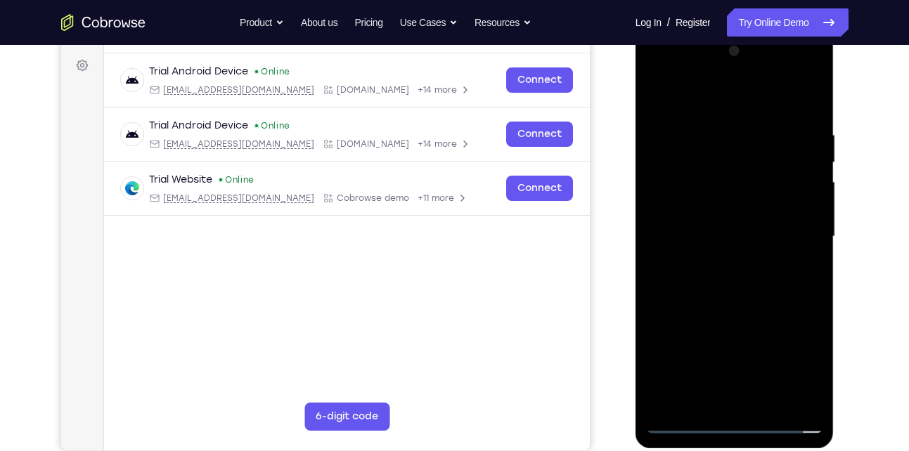
click at [809, 404] on div at bounding box center [734, 237] width 177 height 394
click at [808, 213] on div at bounding box center [734, 237] width 177 height 394
click at [775, 224] on div at bounding box center [734, 237] width 177 height 394
click at [714, 266] on div at bounding box center [734, 237] width 177 height 394
click at [715, 265] on div at bounding box center [734, 237] width 177 height 394
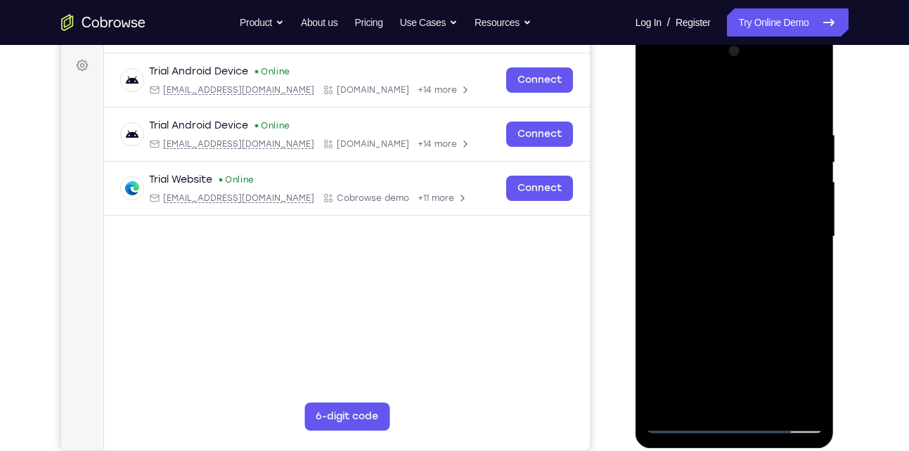
click at [730, 226] on div at bounding box center [734, 237] width 177 height 394
click at [683, 212] on div at bounding box center [734, 237] width 177 height 394
click at [684, 219] on div at bounding box center [734, 237] width 177 height 394
click at [807, 371] on div at bounding box center [734, 237] width 177 height 394
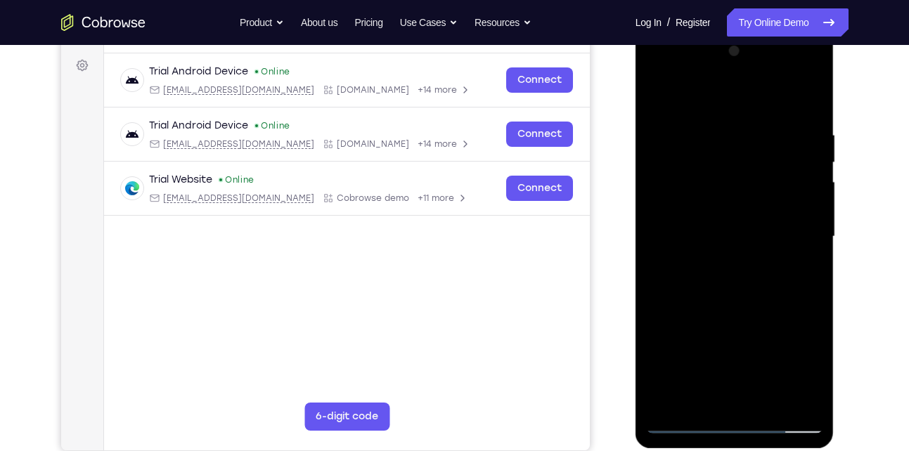
click at [807, 371] on div at bounding box center [734, 237] width 177 height 394
click at [804, 191] on div at bounding box center [734, 237] width 177 height 394
click at [709, 271] on div at bounding box center [734, 237] width 177 height 394
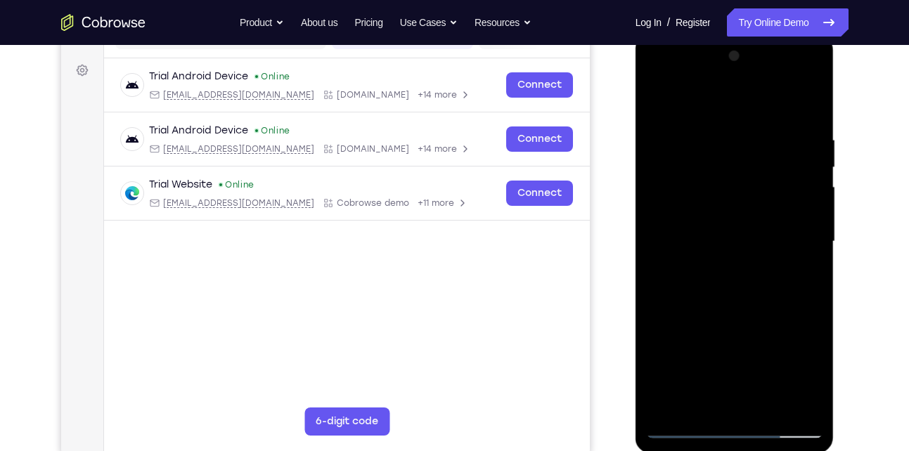
scroll to position [210, 0]
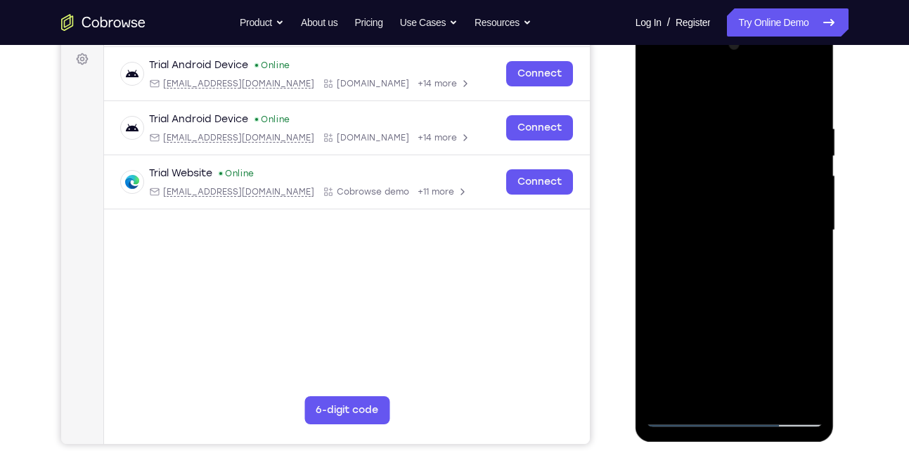
drag, startPoint x: 814, startPoint y: 191, endPoint x: 814, endPoint y: 248, distance: 56.9
click at [814, 248] on div at bounding box center [734, 231] width 177 height 394
click at [734, 197] on div at bounding box center [734, 231] width 177 height 394
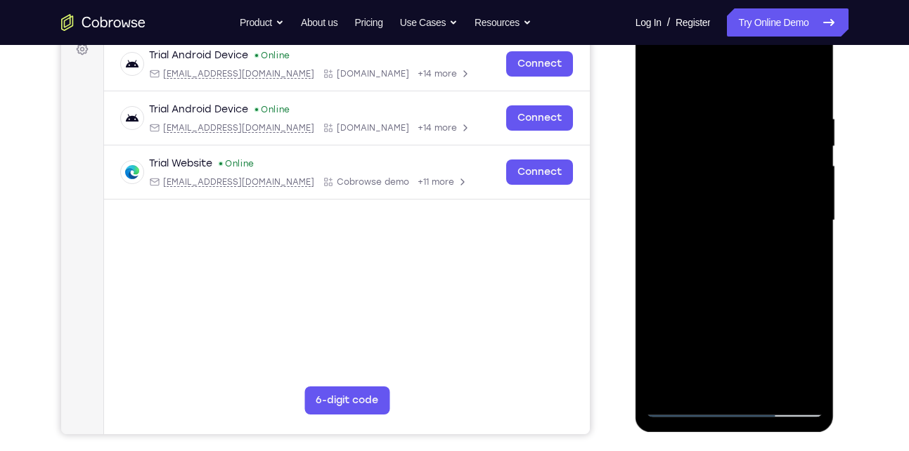
scroll to position [221, 0]
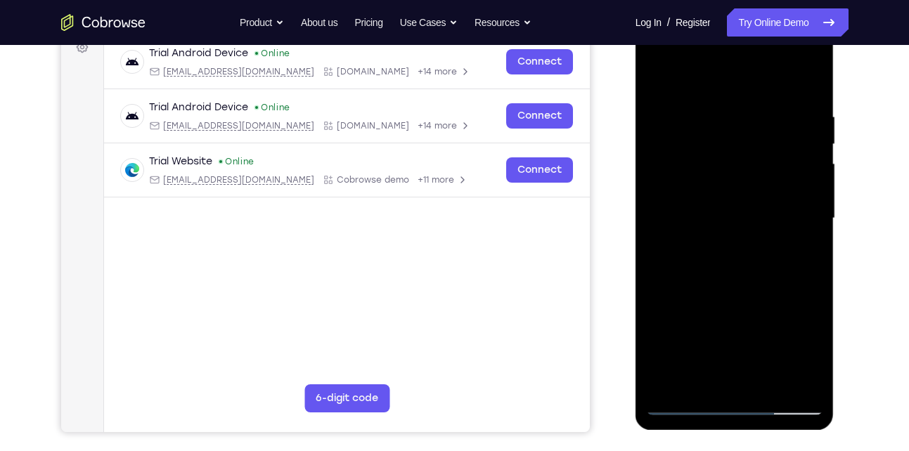
click at [811, 386] on div at bounding box center [734, 219] width 177 height 394
drag, startPoint x: 788, startPoint y: 127, endPoint x: 634, endPoint y: 132, distance: 154.1
click at [636, 132] on html "Online web based iOS Simulators and Android Emulators. Run iPhone, iPad, Mobile…" at bounding box center [736, 222] width 200 height 422
drag, startPoint x: 710, startPoint y: 110, endPoint x: 807, endPoint y: 110, distance: 97.0
click at [807, 110] on div at bounding box center [734, 219] width 177 height 394
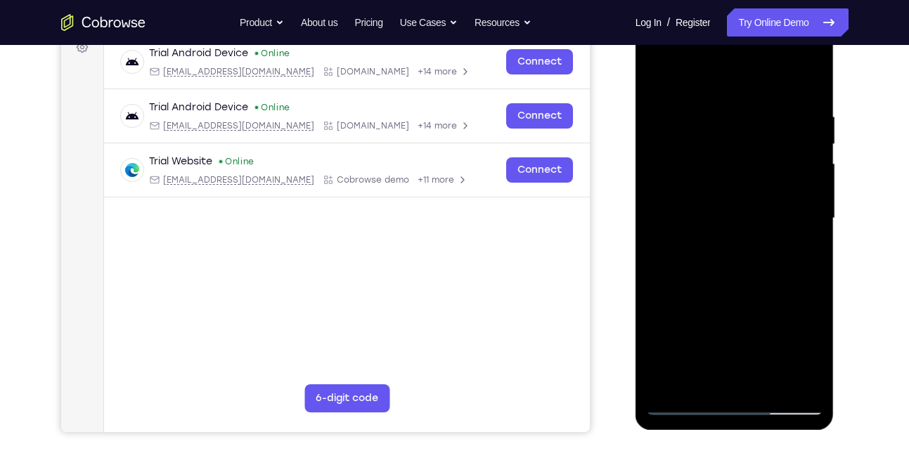
drag, startPoint x: 702, startPoint y: 122, endPoint x: 638, endPoint y: 114, distance: 64.5
click at [638, 114] on div at bounding box center [735, 220] width 199 height 419
drag, startPoint x: 770, startPoint y: 131, endPoint x: 693, endPoint y: 127, distance: 76.8
click at [693, 127] on div at bounding box center [734, 219] width 177 height 394
drag, startPoint x: 801, startPoint y: 122, endPoint x: 723, endPoint y: 117, distance: 78.2
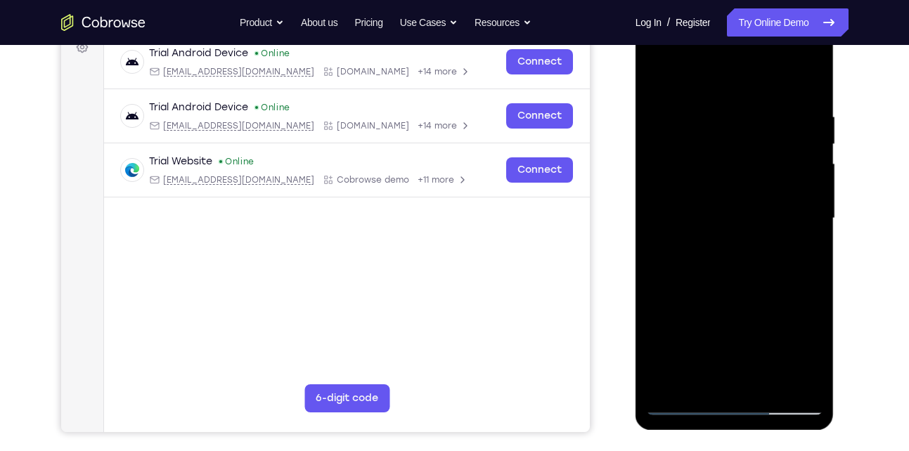
click at [723, 117] on div at bounding box center [734, 219] width 177 height 394
drag, startPoint x: 791, startPoint y: 126, endPoint x: 689, endPoint y: 123, distance: 102.0
click at [689, 123] on div at bounding box center [734, 219] width 177 height 394
drag, startPoint x: 783, startPoint y: 124, endPoint x: 643, endPoint y: 121, distance: 140.0
click at [643, 121] on div at bounding box center [735, 220] width 199 height 419
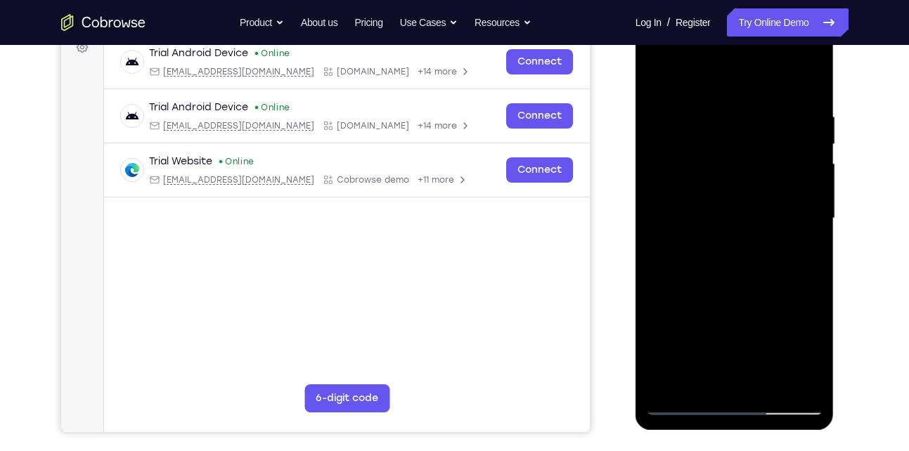
drag, startPoint x: 785, startPoint y: 118, endPoint x: 687, endPoint y: 120, distance: 98.4
click at [687, 120] on div at bounding box center [734, 219] width 177 height 394
drag, startPoint x: 783, startPoint y: 119, endPoint x: 654, endPoint y: 132, distance: 130.1
click at [654, 132] on div at bounding box center [734, 219] width 177 height 394
drag, startPoint x: 787, startPoint y: 117, endPoint x: 644, endPoint y: 130, distance: 144.0
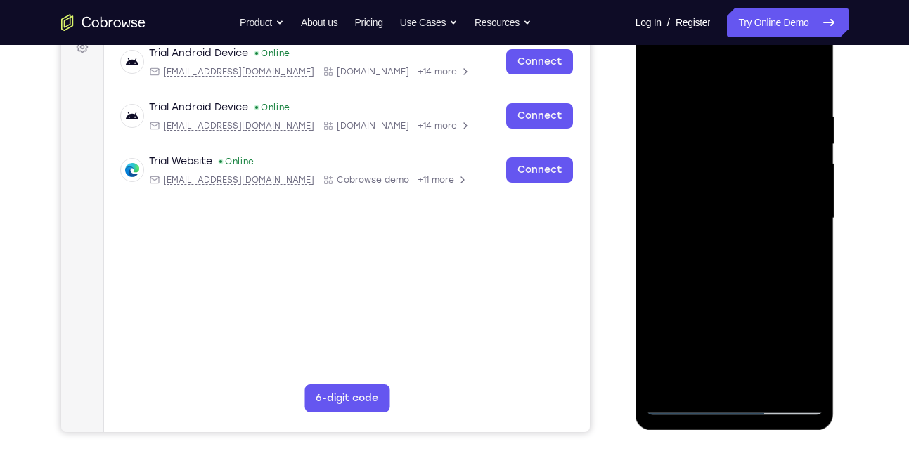
click at [644, 130] on div at bounding box center [735, 220] width 199 height 419
click at [767, 378] on div at bounding box center [734, 219] width 177 height 394
click at [731, 296] on div at bounding box center [734, 219] width 177 height 394
drag, startPoint x: 741, startPoint y: 327, endPoint x: 740, endPoint y: 200, distance: 126.6
click at [740, 200] on div at bounding box center [734, 219] width 177 height 394
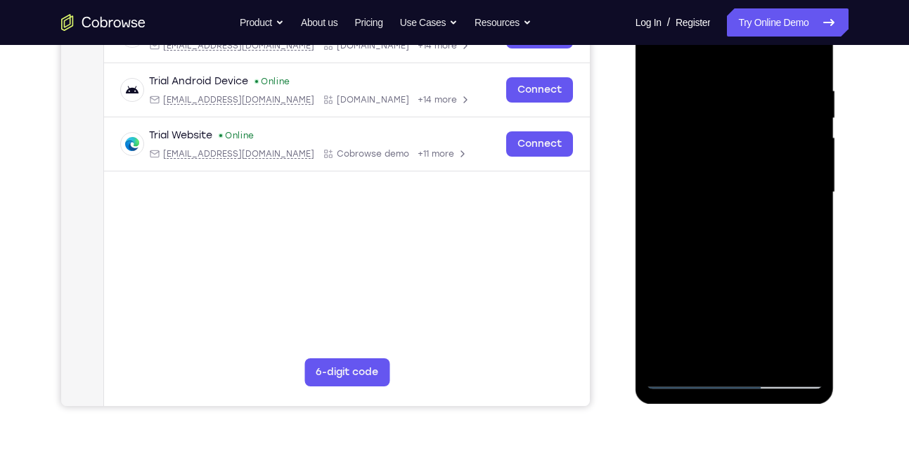
scroll to position [248, 0]
drag, startPoint x: 719, startPoint y: 279, endPoint x: 719, endPoint y: 265, distance: 14.1
click at [719, 265] on div at bounding box center [734, 192] width 177 height 394
click at [699, 247] on div at bounding box center [734, 192] width 177 height 394
click at [801, 230] on div at bounding box center [734, 192] width 177 height 394
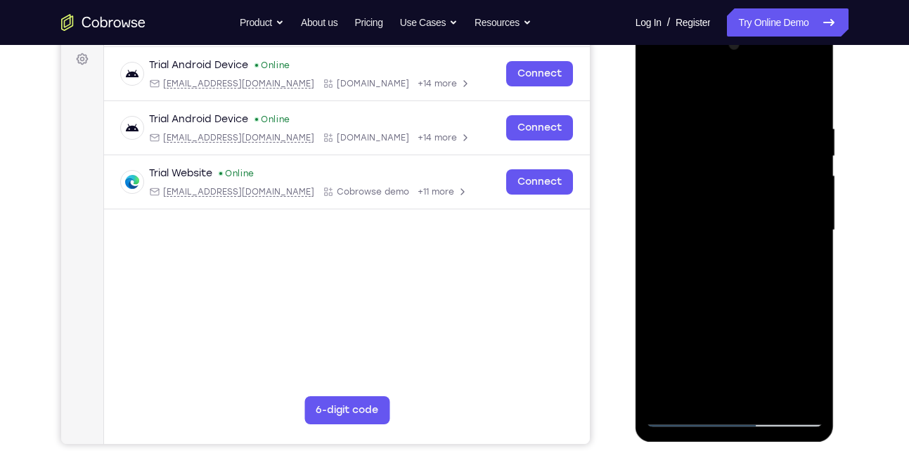
scroll to position [209, 0]
click at [660, 95] on div at bounding box center [734, 231] width 177 height 394
click at [661, 88] on div at bounding box center [734, 231] width 177 height 394
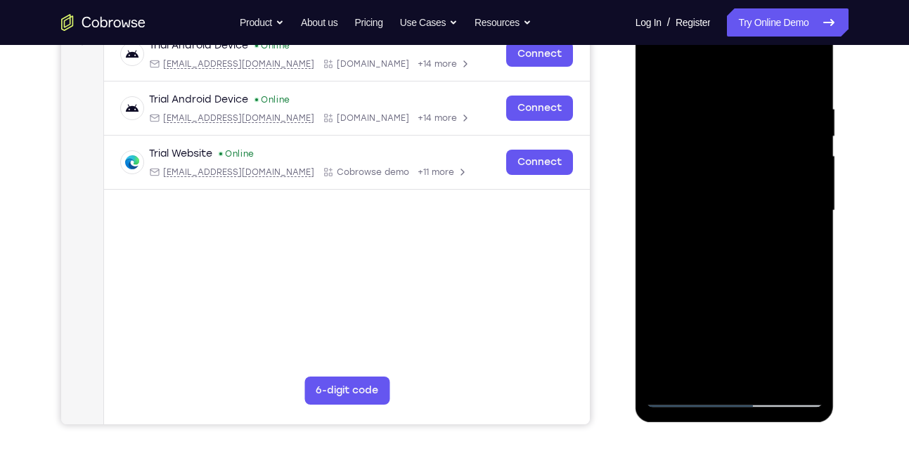
scroll to position [230, 0]
click at [718, 117] on div at bounding box center [734, 210] width 177 height 394
click at [809, 77] on div at bounding box center [734, 210] width 177 height 394
click at [767, 101] on div at bounding box center [734, 210] width 177 height 394
click at [807, 71] on div at bounding box center [734, 210] width 177 height 394
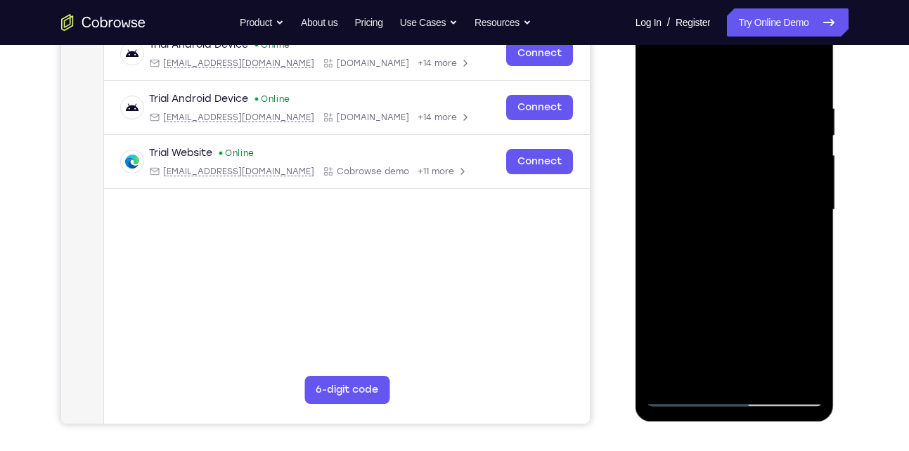
click at [702, 373] on div at bounding box center [734, 210] width 177 height 394
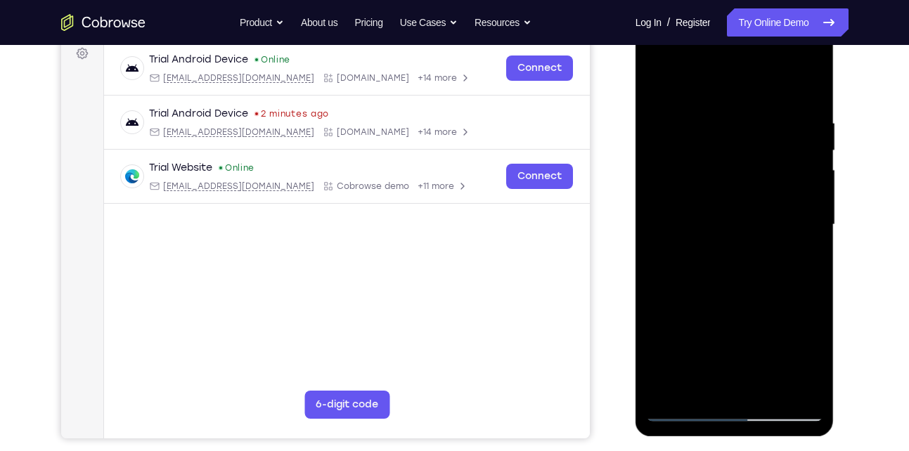
scroll to position [214, 0]
click at [730, 82] on div at bounding box center [734, 226] width 177 height 394
click at [717, 122] on div at bounding box center [734, 226] width 177 height 394
drag, startPoint x: 709, startPoint y: 321, endPoint x: 719, endPoint y: 227, distance: 94.7
click at [719, 227] on div at bounding box center [734, 226] width 177 height 394
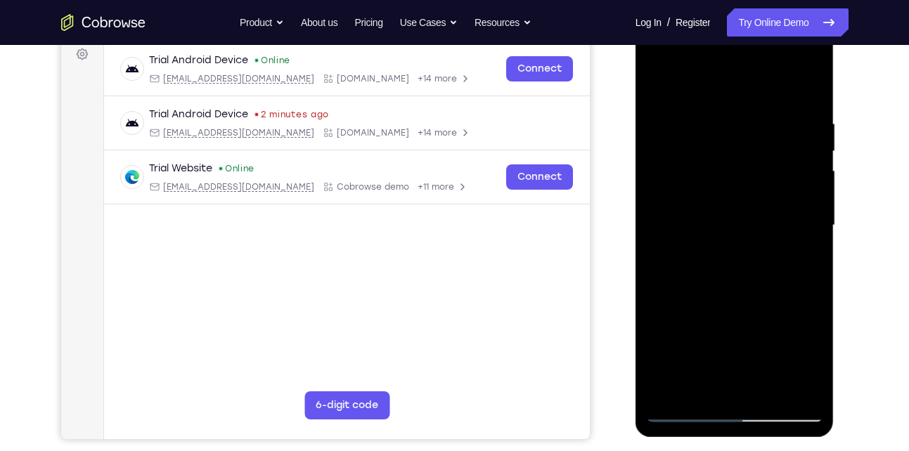
drag, startPoint x: 737, startPoint y: 309, endPoint x: 744, endPoint y: 264, distance: 45.5
click at [744, 264] on div at bounding box center [734, 226] width 177 height 394
click at [693, 299] on div at bounding box center [734, 226] width 177 height 394
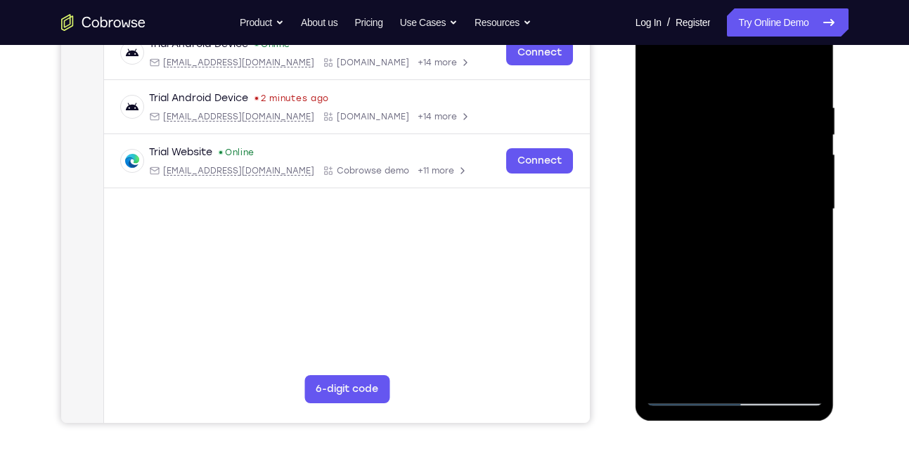
scroll to position [231, 0]
click at [669, 373] on div at bounding box center [734, 209] width 177 height 394
drag, startPoint x: 770, startPoint y: 114, endPoint x: 758, endPoint y: 269, distance: 155.1
click at [758, 269] on div at bounding box center [734, 209] width 177 height 394
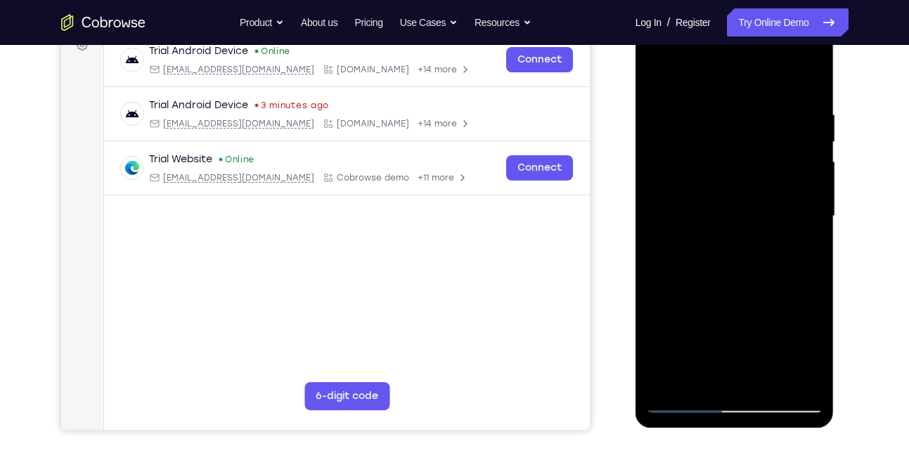
scroll to position [226, 0]
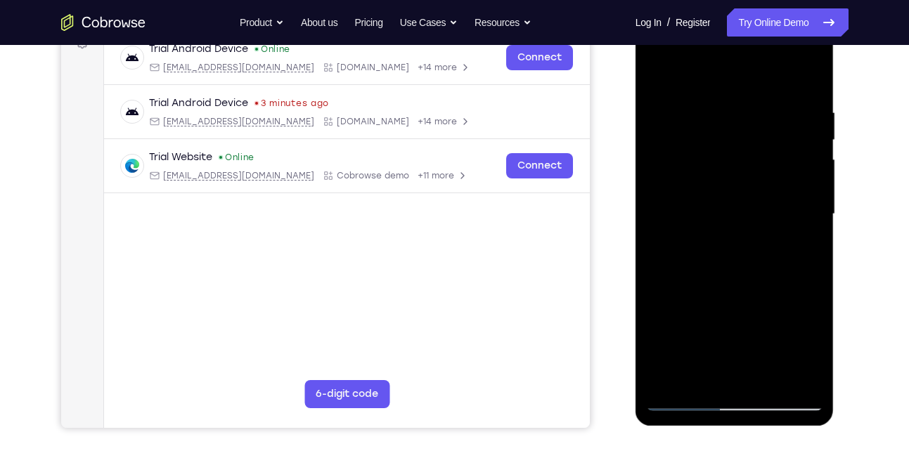
drag, startPoint x: 774, startPoint y: 304, endPoint x: 777, endPoint y: 272, distance: 31.8
click at [777, 272] on div at bounding box center [734, 215] width 177 height 394
click at [810, 378] on div at bounding box center [734, 215] width 177 height 394
click at [766, 380] on div at bounding box center [734, 215] width 177 height 394
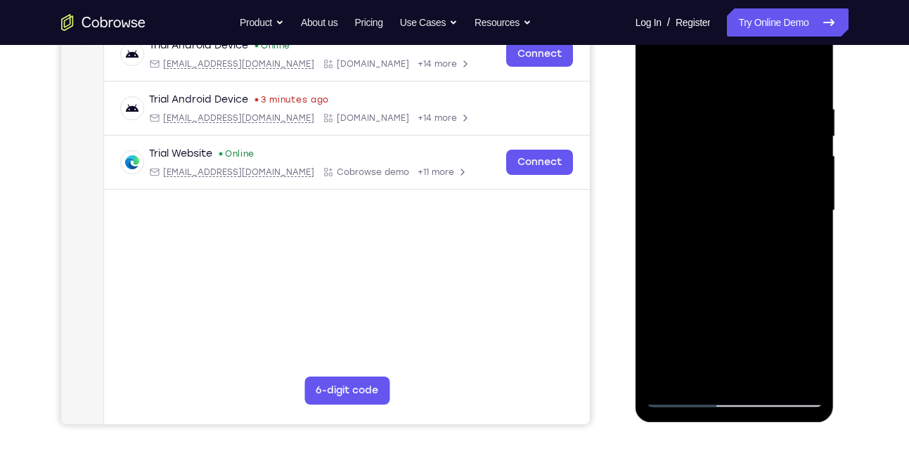
scroll to position [231, 0]
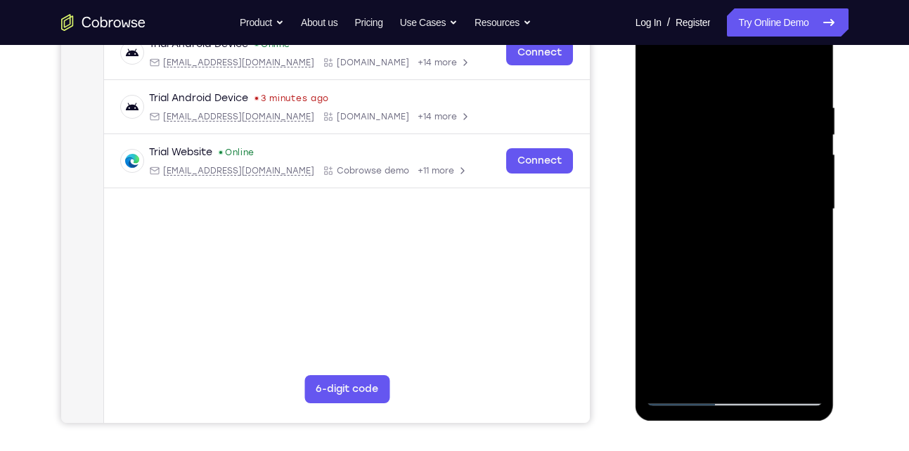
click at [819, 137] on div at bounding box center [734, 210] width 177 height 394
click at [816, 137] on div at bounding box center [734, 210] width 177 height 394
click at [709, 75] on div at bounding box center [734, 210] width 177 height 394
click at [656, 67] on div at bounding box center [734, 210] width 177 height 394
click at [718, 92] on div at bounding box center [734, 210] width 177 height 394
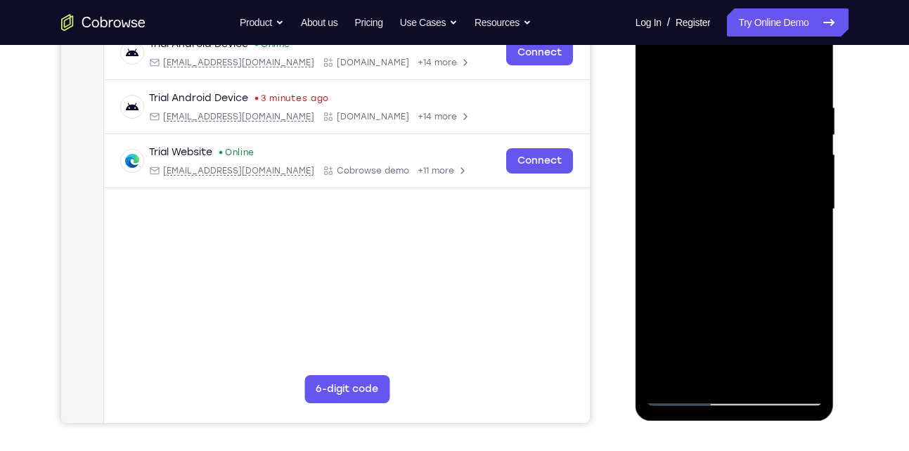
click at [804, 152] on div at bounding box center [734, 210] width 177 height 394
drag, startPoint x: 810, startPoint y: 195, endPoint x: 727, endPoint y: 190, distance: 83.1
click at [727, 190] on div at bounding box center [734, 210] width 177 height 394
click at [806, 139] on div at bounding box center [734, 210] width 177 height 394
click at [806, 163] on div at bounding box center [734, 210] width 177 height 394
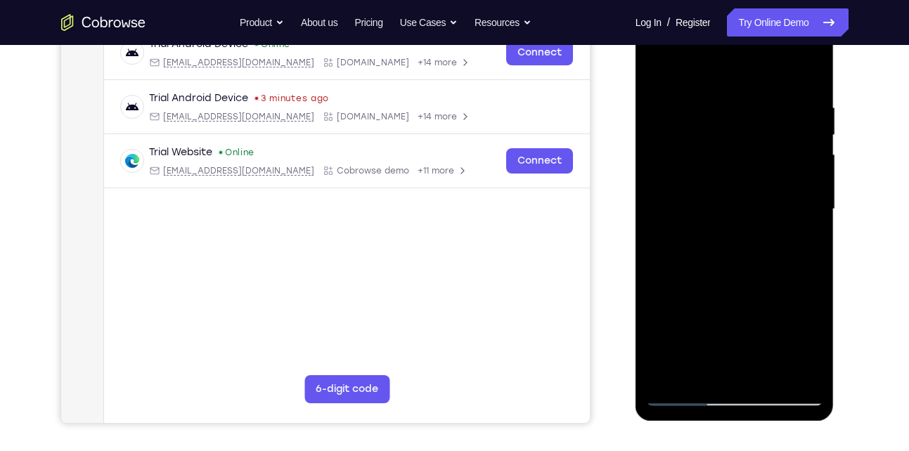
click at [806, 163] on div at bounding box center [734, 210] width 177 height 394
click at [806, 183] on div at bounding box center [734, 210] width 177 height 394
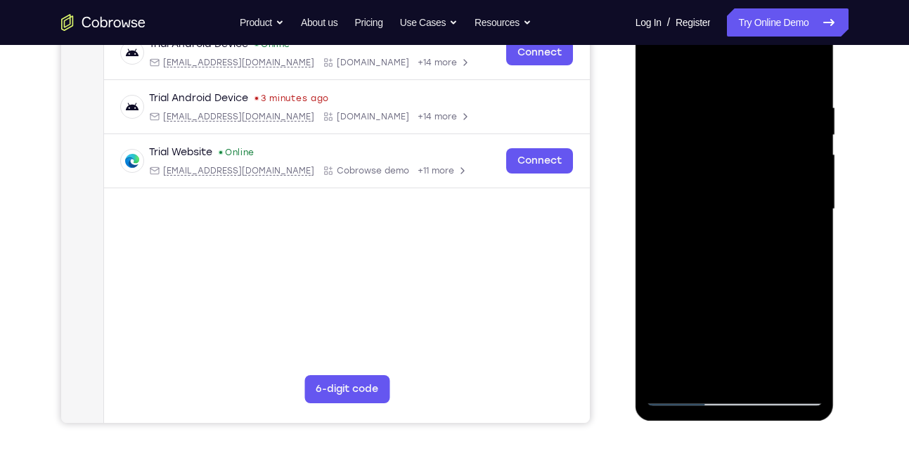
click at [806, 183] on div at bounding box center [734, 210] width 177 height 394
drag, startPoint x: 806, startPoint y: 183, endPoint x: 730, endPoint y: 176, distance: 76.2
click at [730, 176] on div at bounding box center [734, 210] width 177 height 394
drag, startPoint x: 780, startPoint y: 177, endPoint x: 719, endPoint y: 179, distance: 61.2
click at [719, 179] on div at bounding box center [734, 210] width 177 height 394
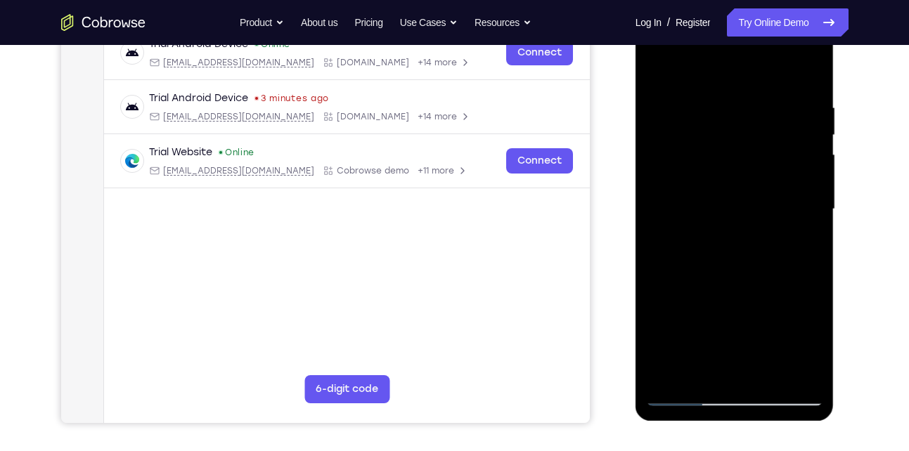
drag, startPoint x: 768, startPoint y: 174, endPoint x: 679, endPoint y: 181, distance: 89.6
click at [679, 181] on div at bounding box center [734, 210] width 177 height 394
drag, startPoint x: 756, startPoint y: 182, endPoint x: 646, endPoint y: 184, distance: 109.7
click at [646, 184] on div at bounding box center [734, 210] width 177 height 394
click at [813, 163] on div at bounding box center [734, 210] width 177 height 394
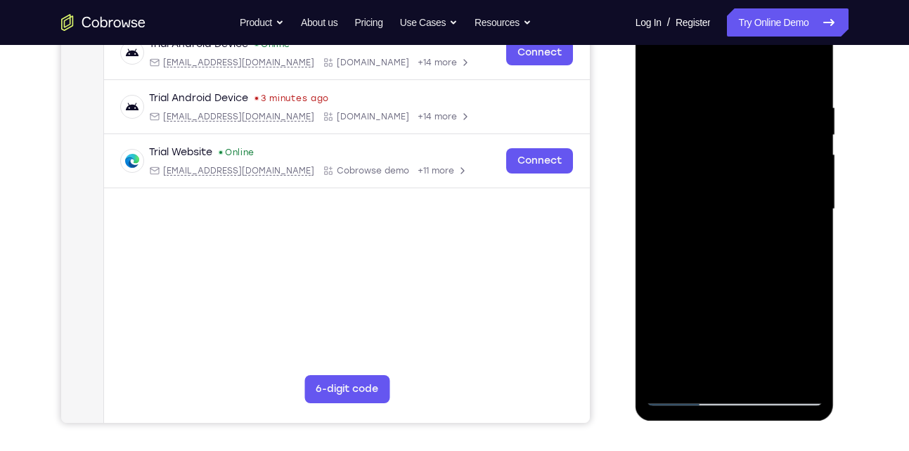
click at [813, 134] on div at bounding box center [734, 210] width 177 height 394
click at [812, 156] on div at bounding box center [734, 210] width 177 height 394
click at [811, 170] on div at bounding box center [734, 210] width 177 height 394
click at [811, 172] on div at bounding box center [734, 210] width 177 height 394
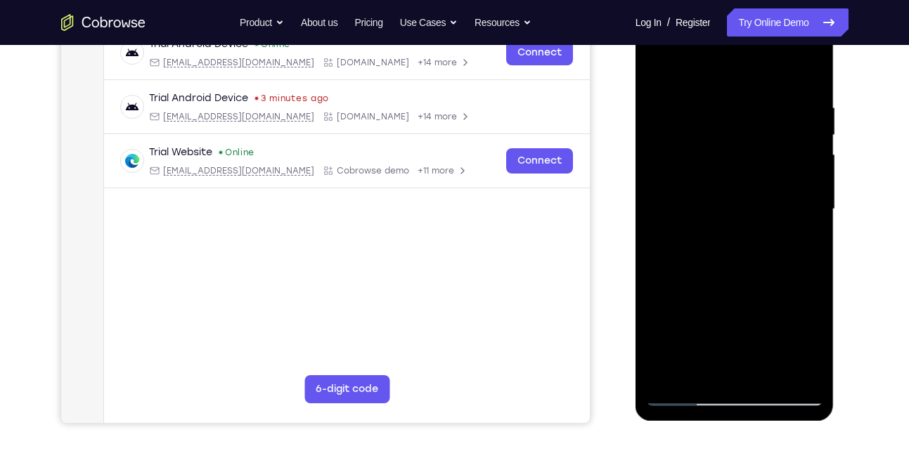
click at [811, 172] on div at bounding box center [734, 210] width 177 height 394
drag, startPoint x: 811, startPoint y: 172, endPoint x: 753, endPoint y: 172, distance: 58.4
click at [753, 172] on div at bounding box center [734, 210] width 177 height 394
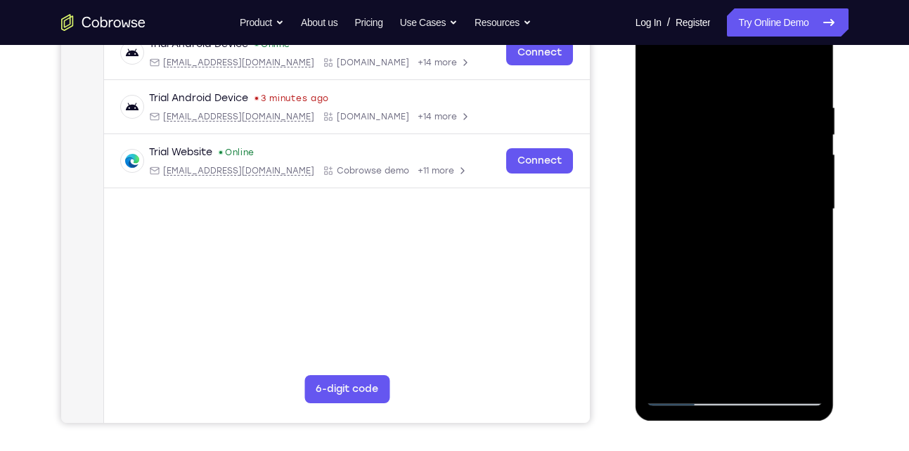
drag, startPoint x: 797, startPoint y: 170, endPoint x: 717, endPoint y: 188, distance: 82.1
click at [717, 188] on div at bounding box center [734, 210] width 177 height 394
drag, startPoint x: 759, startPoint y: 186, endPoint x: 662, endPoint y: 195, distance: 97.4
click at [662, 195] on div at bounding box center [734, 210] width 177 height 394
drag, startPoint x: 764, startPoint y: 158, endPoint x: 701, endPoint y: 178, distance: 66.3
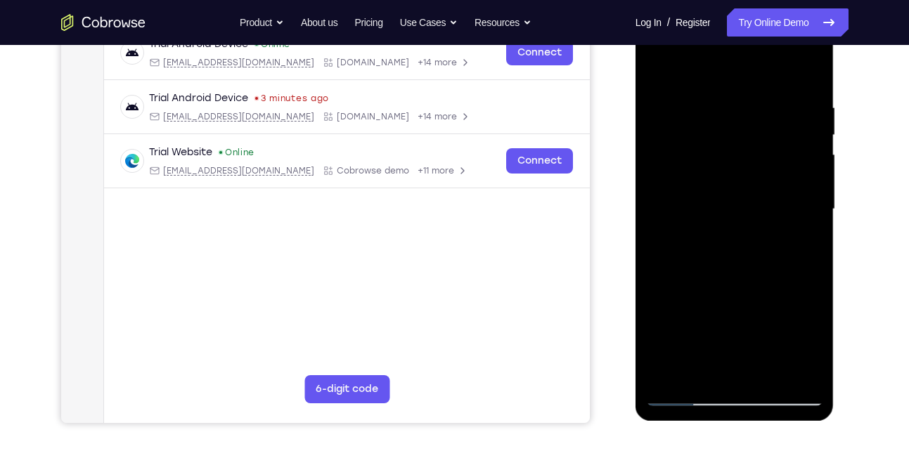
click at [701, 178] on div at bounding box center [734, 210] width 177 height 394
drag, startPoint x: 768, startPoint y: 143, endPoint x: 716, endPoint y: 165, distance: 56.4
click at [716, 165] on div at bounding box center [734, 210] width 177 height 394
drag, startPoint x: 781, startPoint y: 176, endPoint x: 730, endPoint y: 190, distance: 53.0
click at [730, 190] on div at bounding box center [734, 210] width 177 height 394
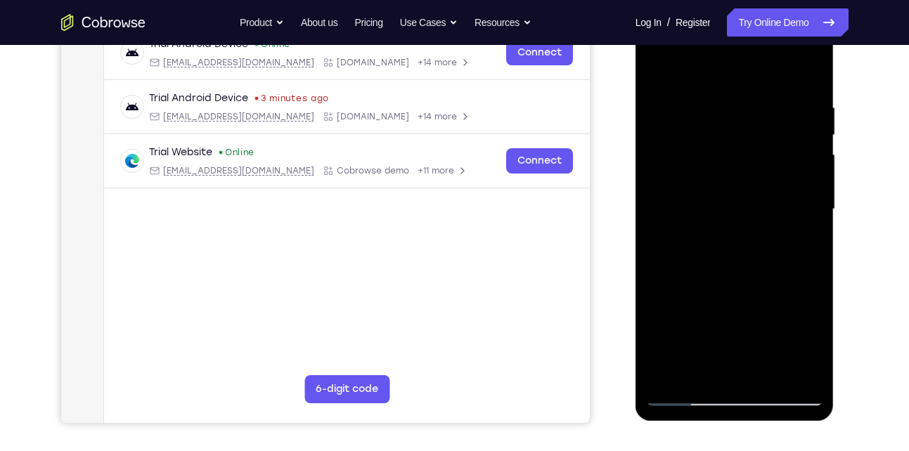
drag, startPoint x: 781, startPoint y: 177, endPoint x: 695, endPoint y: 188, distance: 87.1
click at [695, 188] on div at bounding box center [734, 210] width 177 height 394
drag, startPoint x: 772, startPoint y: 179, endPoint x: 719, endPoint y: 188, distance: 53.5
click at [719, 188] on div at bounding box center [734, 210] width 177 height 394
drag, startPoint x: 783, startPoint y: 183, endPoint x: 708, endPoint y: 195, distance: 75.6
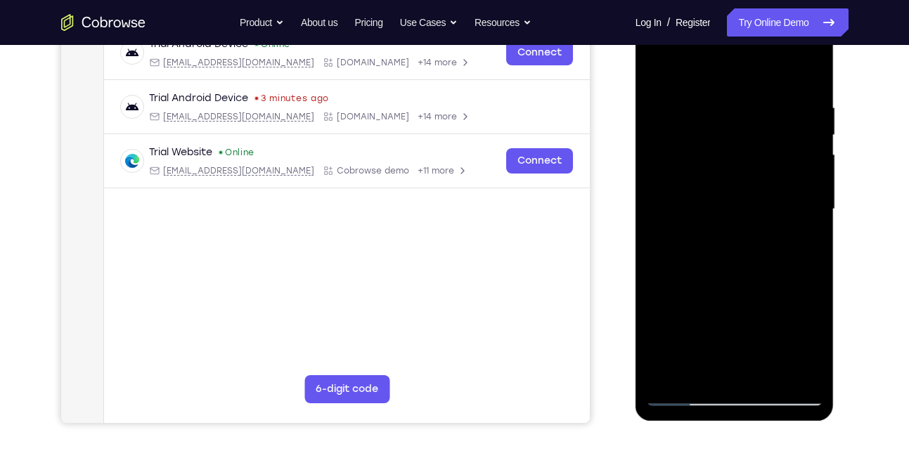
click at [708, 195] on div at bounding box center [734, 210] width 177 height 394
drag, startPoint x: 807, startPoint y: 176, endPoint x: 764, endPoint y: 188, distance: 44.5
click at [764, 188] on div at bounding box center [734, 210] width 177 height 394
drag, startPoint x: 804, startPoint y: 146, endPoint x: 744, endPoint y: 172, distance: 65.8
click at [744, 172] on div at bounding box center [734, 210] width 177 height 394
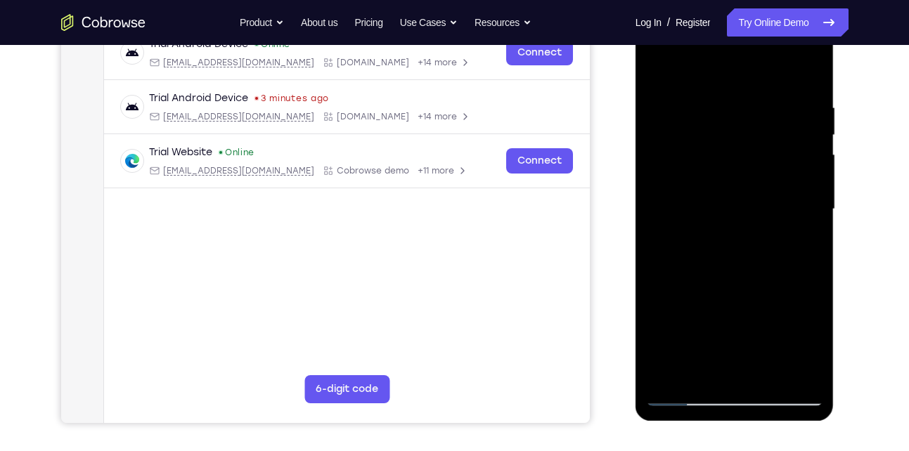
drag, startPoint x: 790, startPoint y: 159, endPoint x: 714, endPoint y: 184, distance: 79.2
click at [714, 184] on div at bounding box center [734, 210] width 177 height 394
drag, startPoint x: 766, startPoint y: 155, endPoint x: 690, endPoint y: 174, distance: 77.4
click at [690, 174] on div at bounding box center [734, 210] width 177 height 394
drag, startPoint x: 759, startPoint y: 153, endPoint x: 706, endPoint y: 155, distance: 52.8
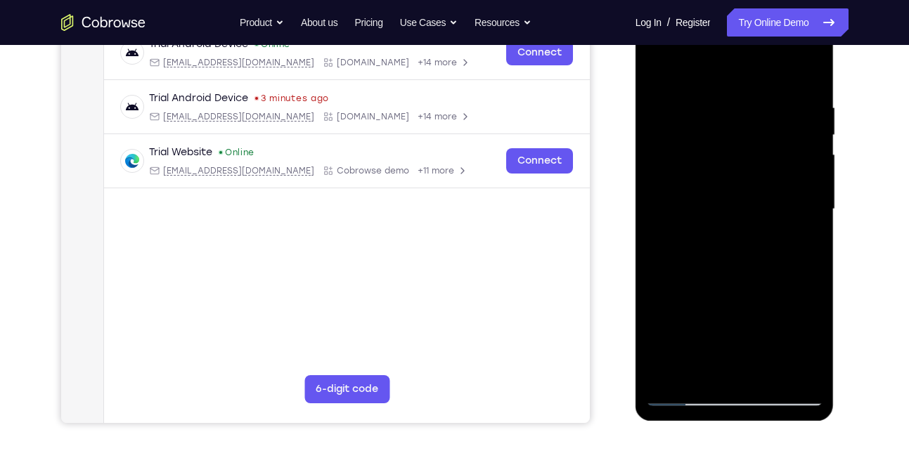
click at [706, 155] on div at bounding box center [734, 210] width 177 height 394
drag, startPoint x: 756, startPoint y: 166, endPoint x: 724, endPoint y: 174, distance: 33.4
click at [724, 174] on div at bounding box center [734, 210] width 177 height 394
click at [797, 147] on div at bounding box center [734, 210] width 177 height 394
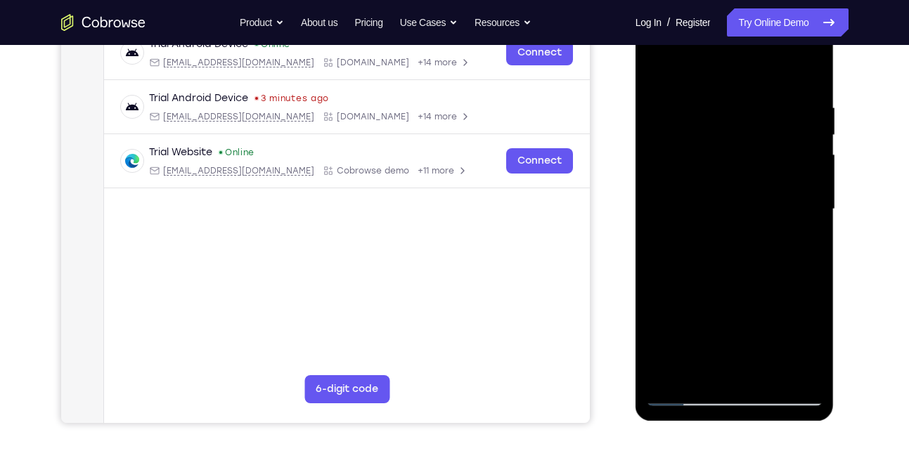
click at [797, 147] on div at bounding box center [734, 210] width 177 height 394
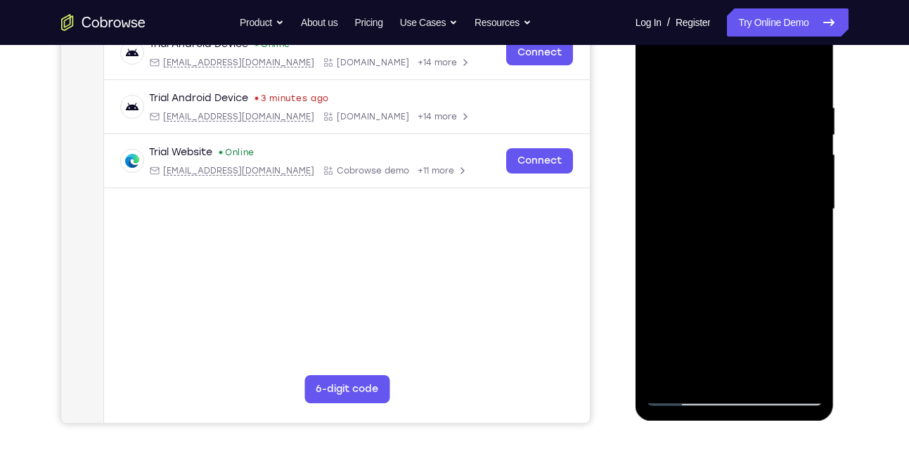
click at [797, 147] on div at bounding box center [734, 210] width 177 height 394
click at [806, 121] on div at bounding box center [734, 210] width 177 height 394
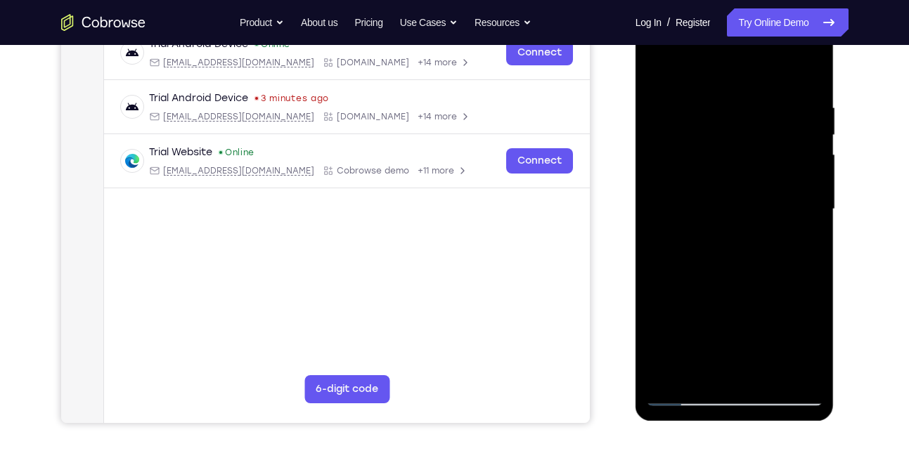
click at [806, 121] on div at bounding box center [734, 210] width 177 height 394
drag, startPoint x: 804, startPoint y: 143, endPoint x: 689, endPoint y: 145, distance: 115.3
click at [689, 145] on div at bounding box center [734, 210] width 177 height 394
drag, startPoint x: 709, startPoint y: 187, endPoint x: 783, endPoint y: 187, distance: 73.1
click at [783, 187] on div at bounding box center [734, 210] width 177 height 394
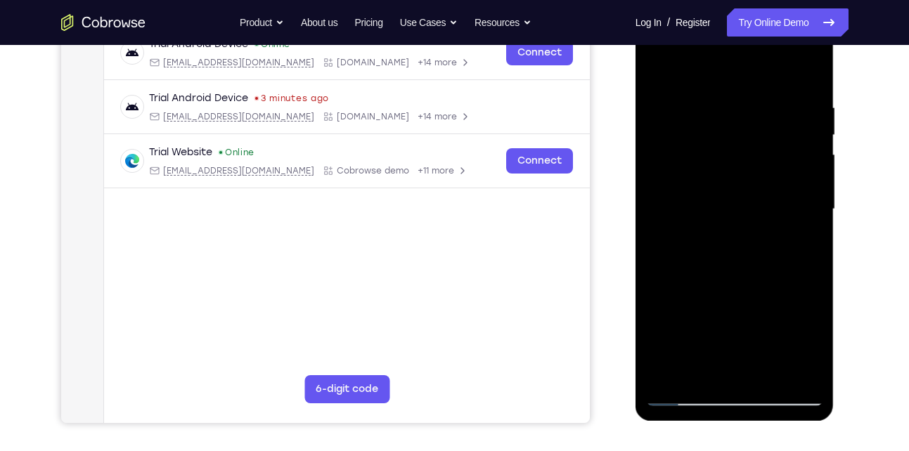
drag, startPoint x: 700, startPoint y: 233, endPoint x: 754, endPoint y: 242, distance: 55.5
click at [754, 242] on div at bounding box center [734, 210] width 177 height 394
click at [661, 198] on div at bounding box center [734, 210] width 177 height 394
click at [804, 152] on div at bounding box center [734, 210] width 177 height 394
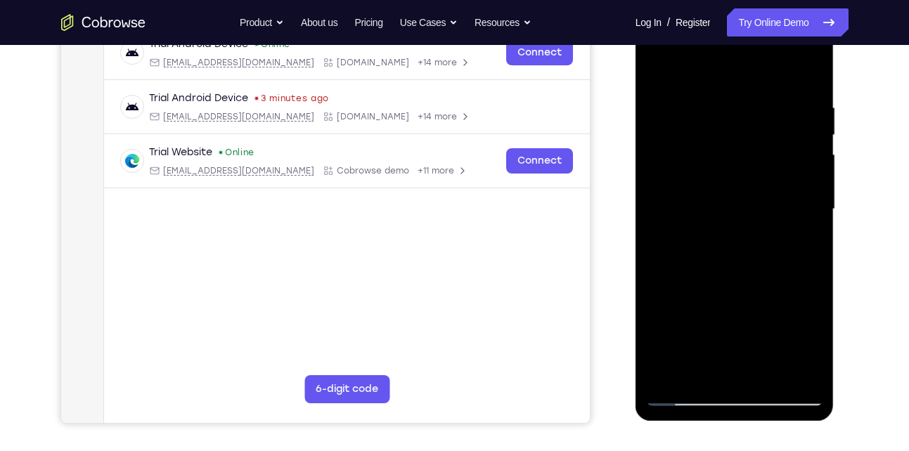
click at [804, 152] on div at bounding box center [734, 210] width 177 height 394
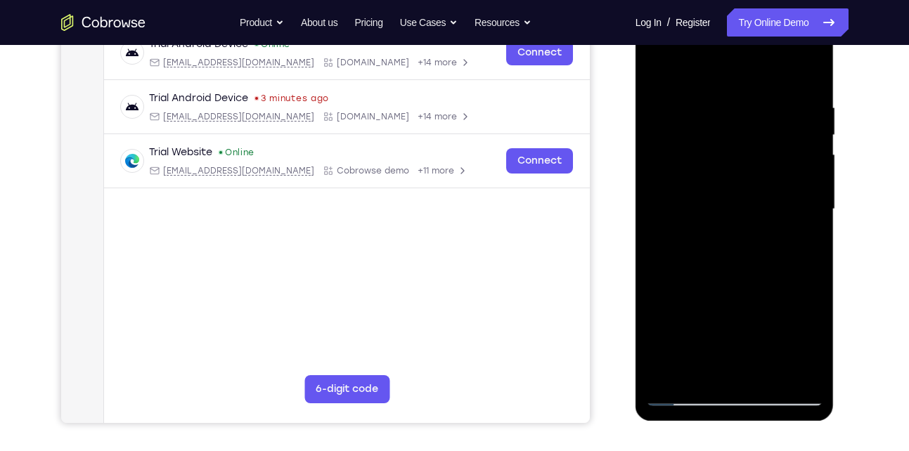
click at [804, 152] on div at bounding box center [734, 210] width 177 height 394
click at [805, 140] on div at bounding box center [734, 210] width 177 height 394
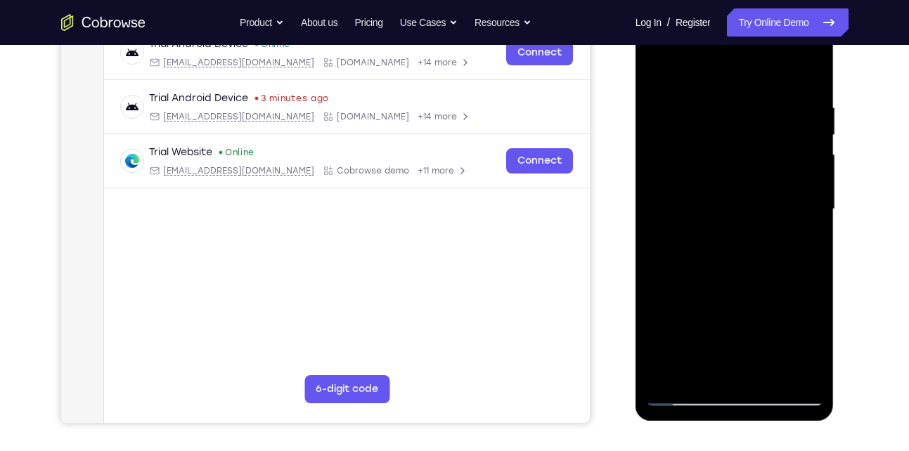
click at [807, 153] on div at bounding box center [734, 210] width 177 height 394
drag, startPoint x: 807, startPoint y: 153, endPoint x: 728, endPoint y: 164, distance: 80.1
click at [728, 164] on div at bounding box center [734, 210] width 177 height 394
click at [809, 136] on div at bounding box center [734, 210] width 177 height 394
click at [809, 139] on div at bounding box center [734, 210] width 177 height 394
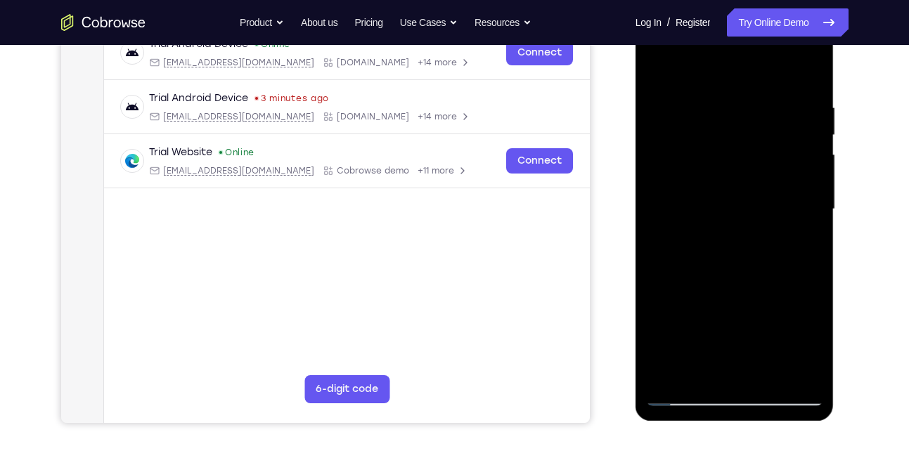
click at [809, 139] on div at bounding box center [734, 210] width 177 height 394
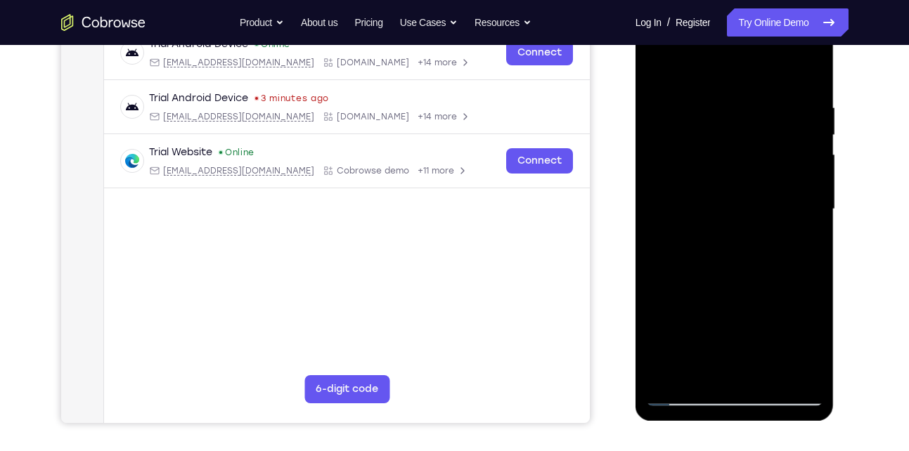
click at [809, 139] on div at bounding box center [734, 210] width 177 height 394
click at [809, 148] on div at bounding box center [734, 210] width 177 height 394
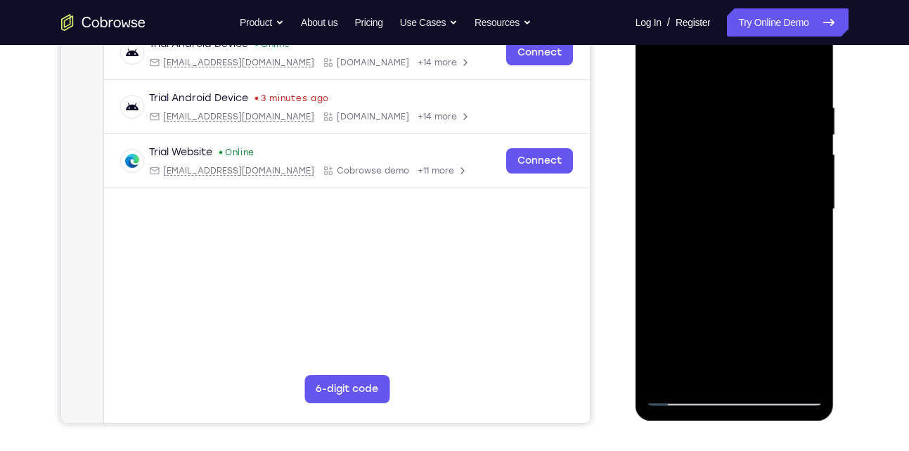
click at [809, 148] on div at bounding box center [734, 210] width 177 height 394
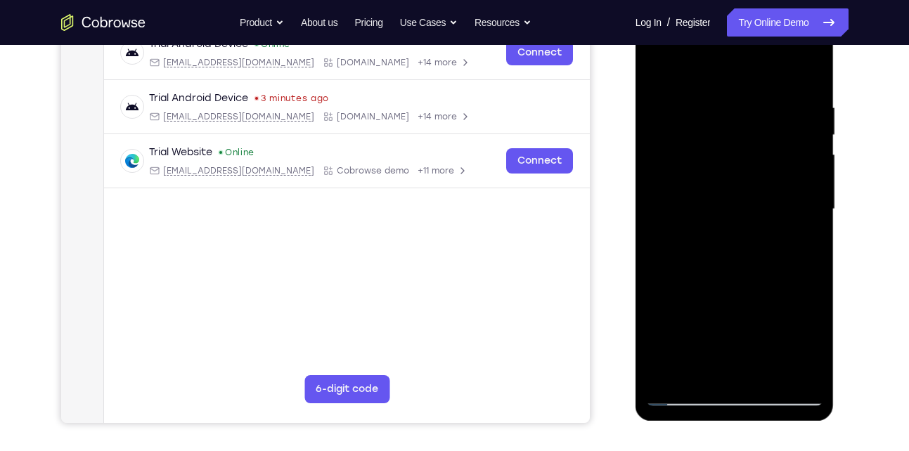
click at [809, 148] on div at bounding box center [734, 210] width 177 height 394
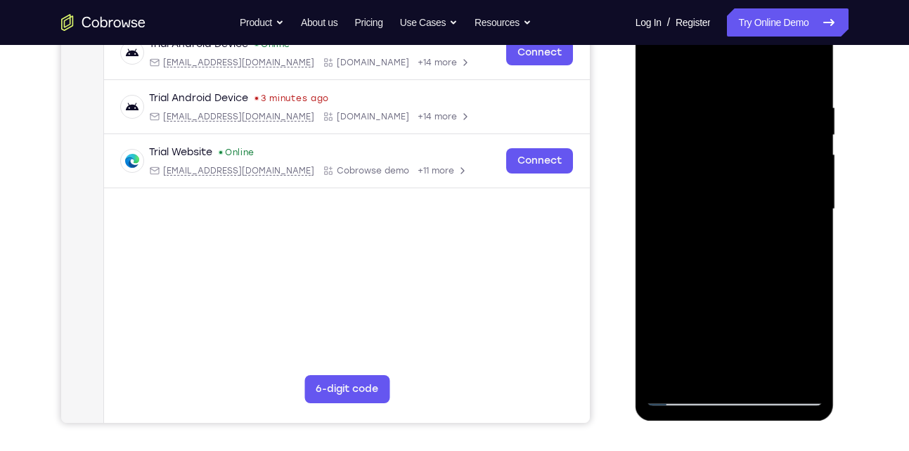
click at [809, 148] on div at bounding box center [734, 210] width 177 height 394
drag, startPoint x: 809, startPoint y: 167, endPoint x: 724, endPoint y: 174, distance: 84.7
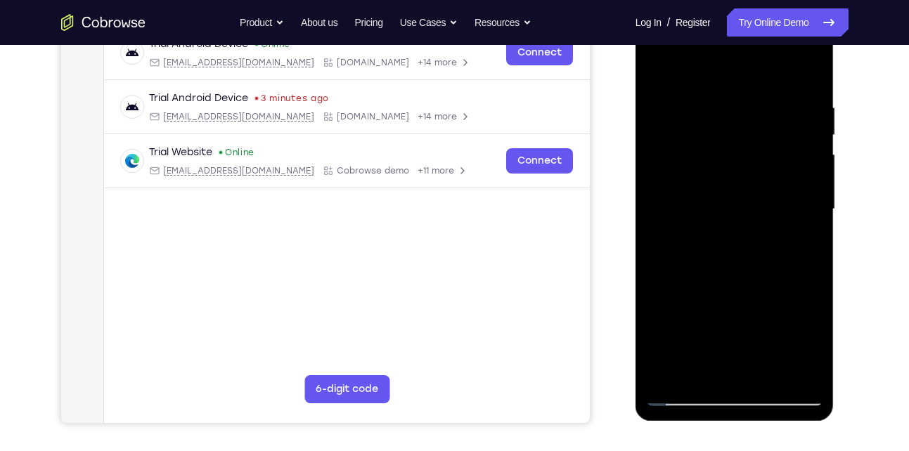
click at [724, 174] on div at bounding box center [734, 210] width 177 height 394
drag, startPoint x: 772, startPoint y: 172, endPoint x: 714, endPoint y: 187, distance: 59.5
click at [714, 187] on div at bounding box center [734, 210] width 177 height 394
drag, startPoint x: 777, startPoint y: 184, endPoint x: 714, endPoint y: 200, distance: 64.5
click at [714, 200] on div at bounding box center [734, 210] width 177 height 394
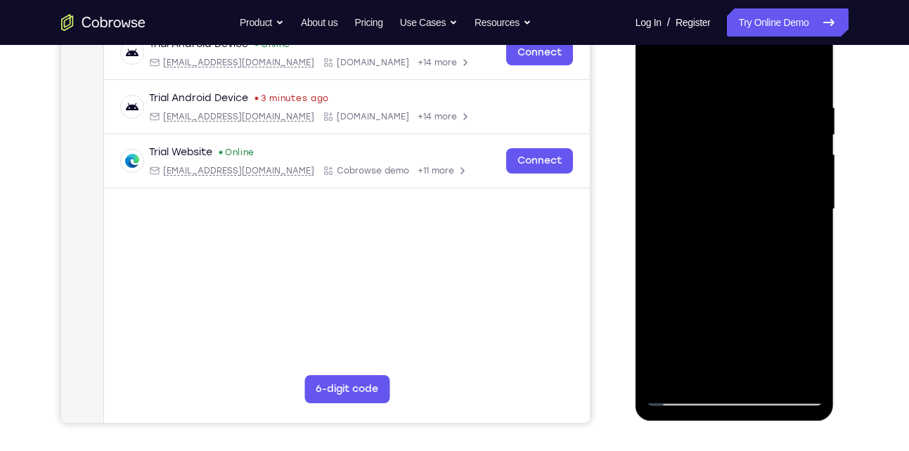
drag, startPoint x: 774, startPoint y: 160, endPoint x: 659, endPoint y: 155, distance: 114.7
click at [659, 155] on div at bounding box center [734, 210] width 177 height 394
drag, startPoint x: 766, startPoint y: 162, endPoint x: 736, endPoint y: 165, distance: 30.4
click at [736, 165] on div at bounding box center [734, 210] width 177 height 394
drag, startPoint x: 777, startPoint y: 164, endPoint x: 707, endPoint y: 190, distance: 75.0
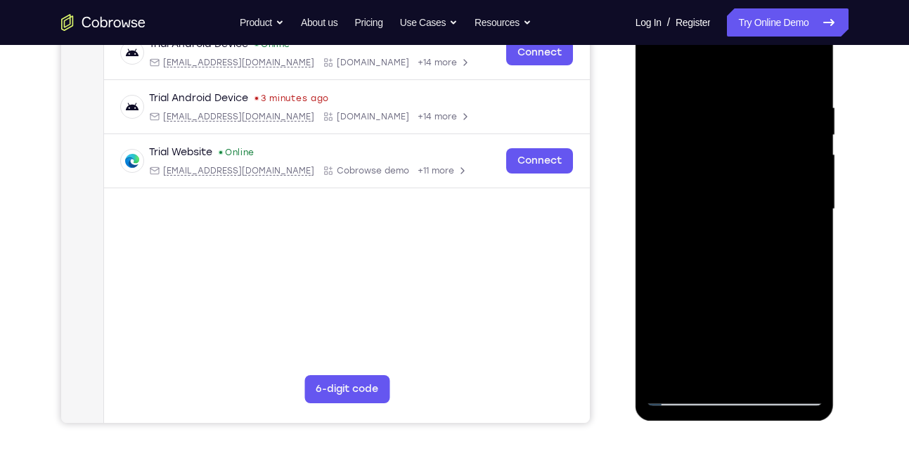
click at [707, 190] on div at bounding box center [734, 210] width 177 height 394
click at [809, 74] on div at bounding box center [734, 210] width 177 height 394
click at [771, 372] on div at bounding box center [734, 210] width 177 height 394
click at [747, 205] on div at bounding box center [734, 210] width 177 height 394
drag, startPoint x: 707, startPoint y: 365, endPoint x: 713, endPoint y: 322, distance: 43.4
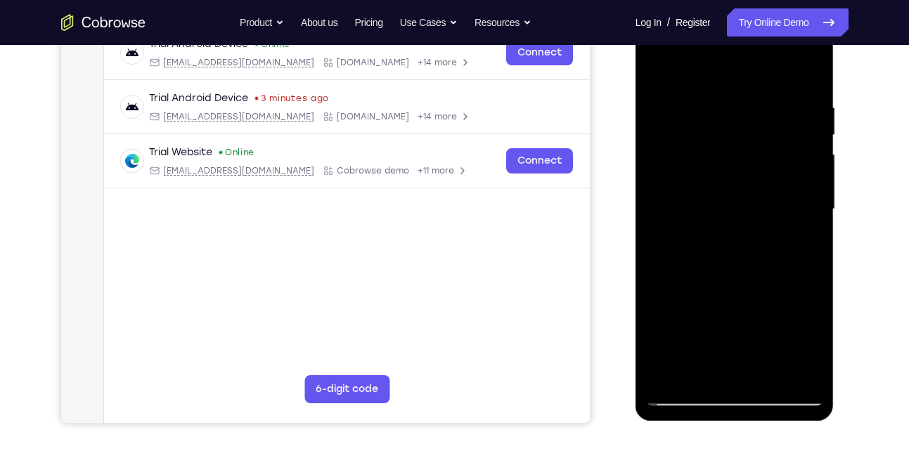
click at [713, 322] on div at bounding box center [734, 210] width 177 height 394
click at [799, 243] on div at bounding box center [734, 210] width 177 height 394
click at [655, 74] on div at bounding box center [734, 210] width 177 height 394
